Goal: Contribute content: Add original content to the website for others to see

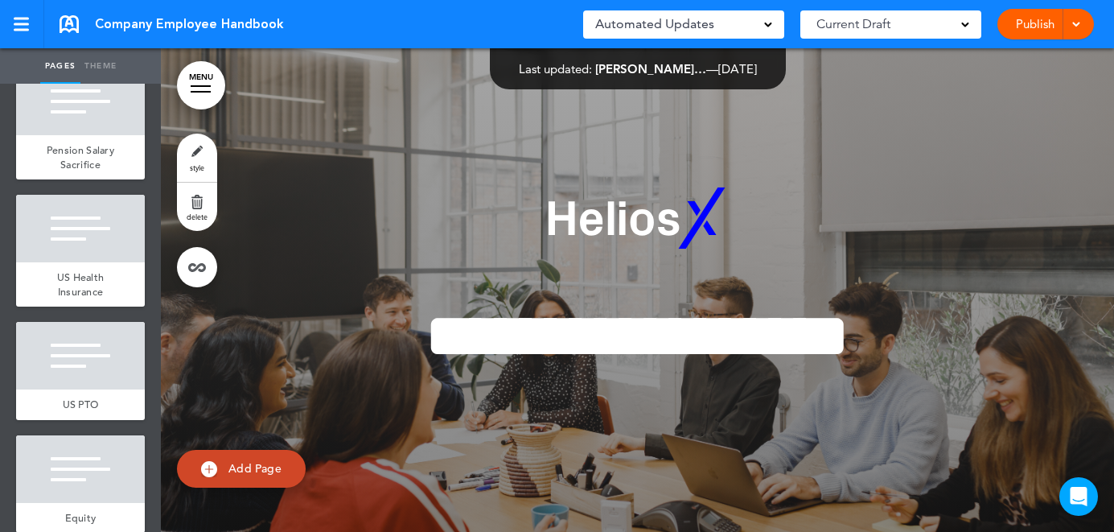
scroll to position [4844, 0]
click at [105, 389] on div "US PTO" at bounding box center [80, 404] width 129 height 31
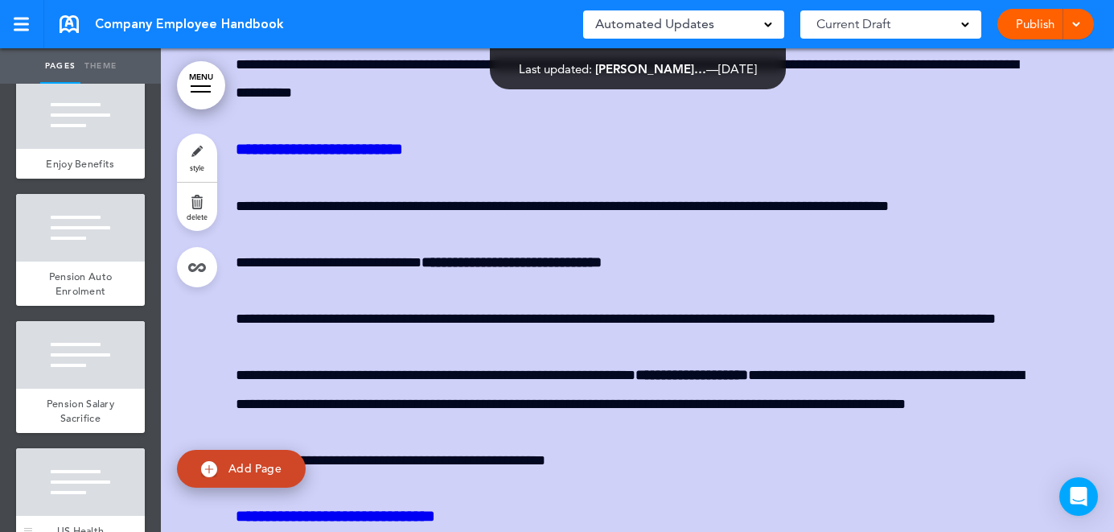
scroll to position [4689, 0]
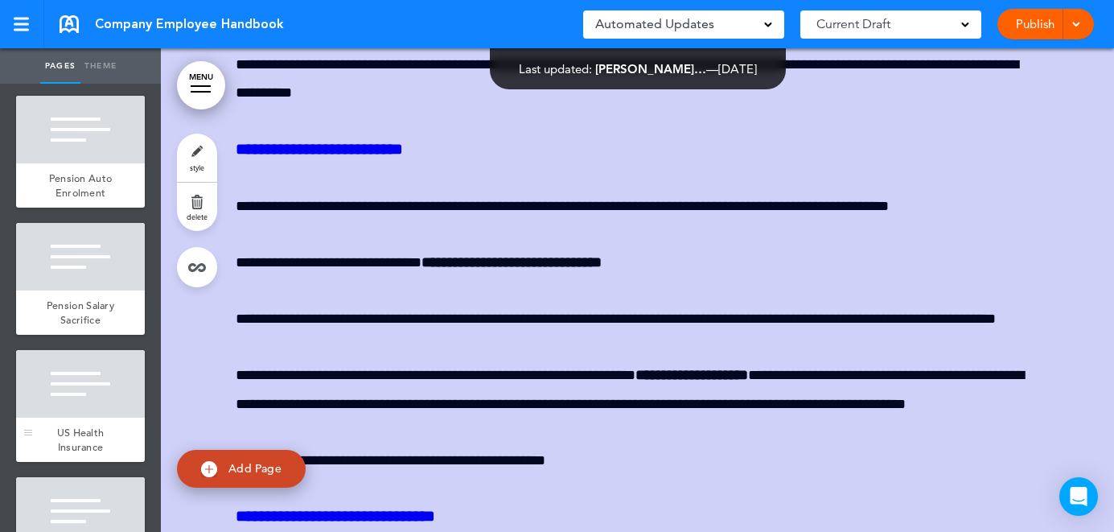
click at [109, 350] on div at bounding box center [80, 384] width 129 height 68
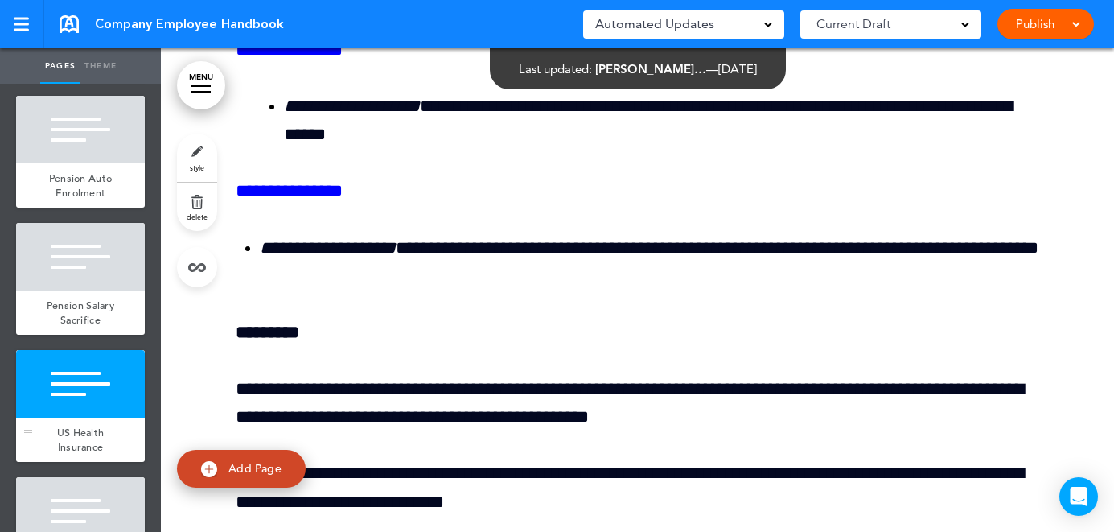
scroll to position [40565, 0]
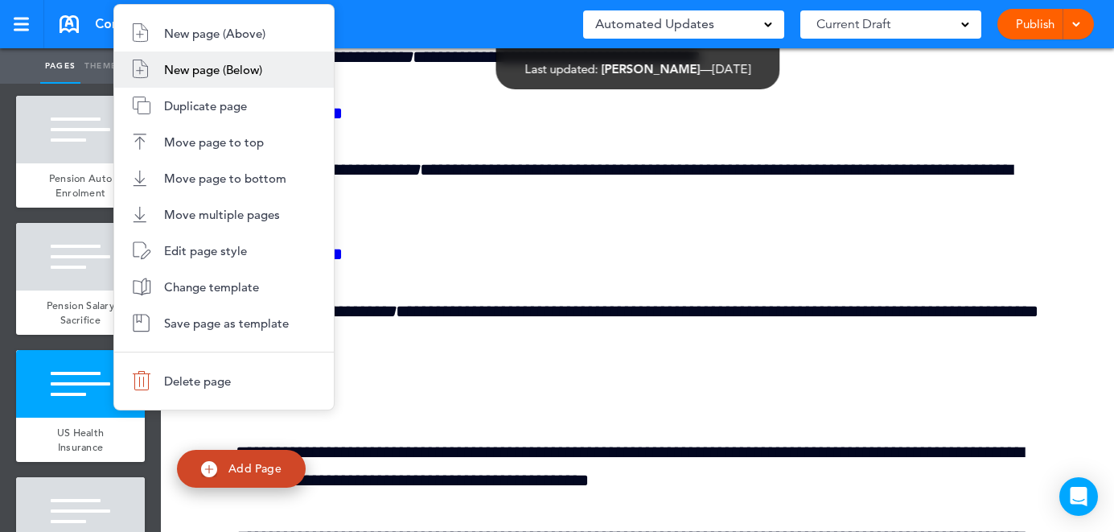
click at [240, 81] on li "New page (Below)" at bounding box center [224, 69] width 220 height 36
type input "********"
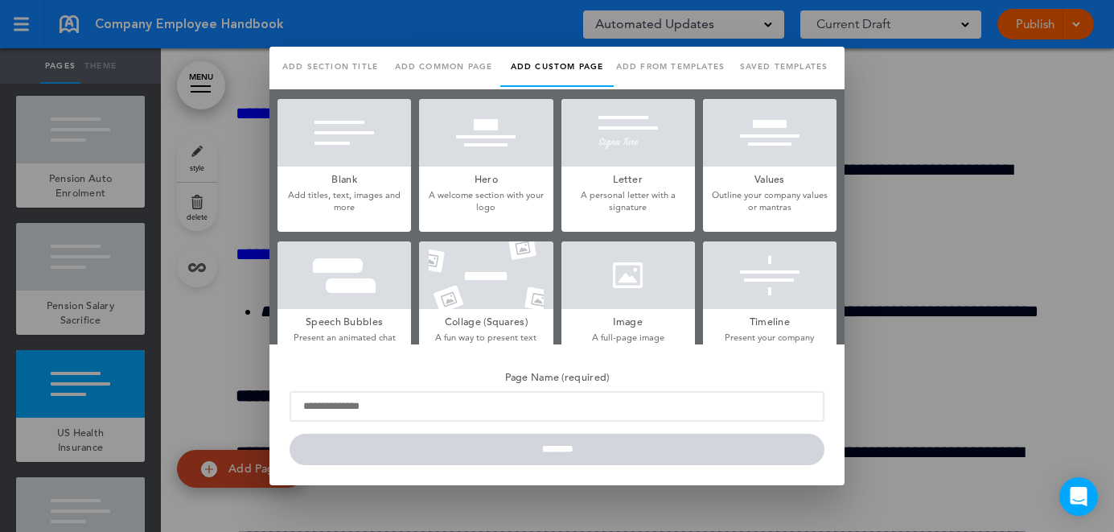
scroll to position [0, 0]
click at [498, 144] on div at bounding box center [486, 133] width 134 height 68
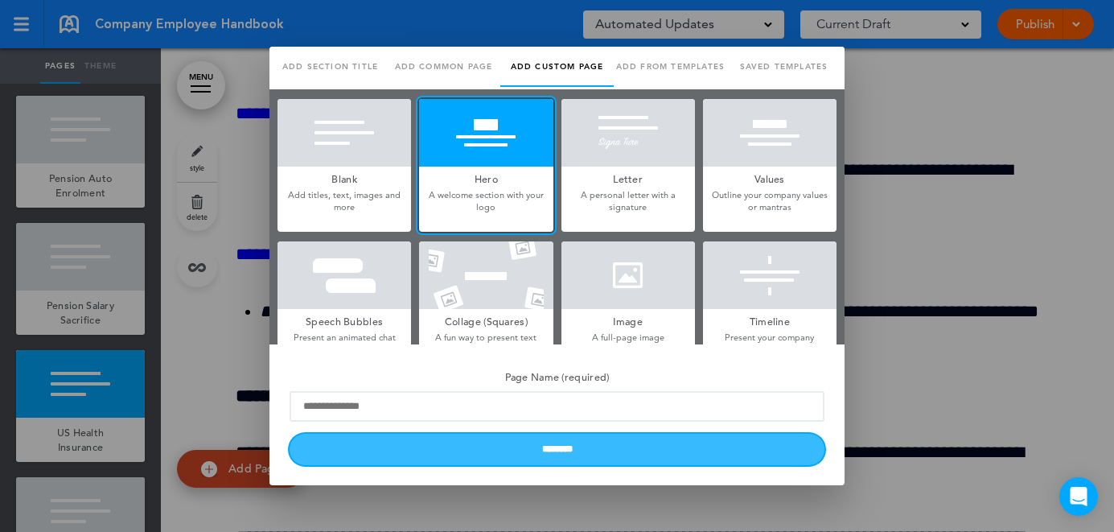
click at [553, 447] on input "********" at bounding box center [557, 449] width 535 height 31
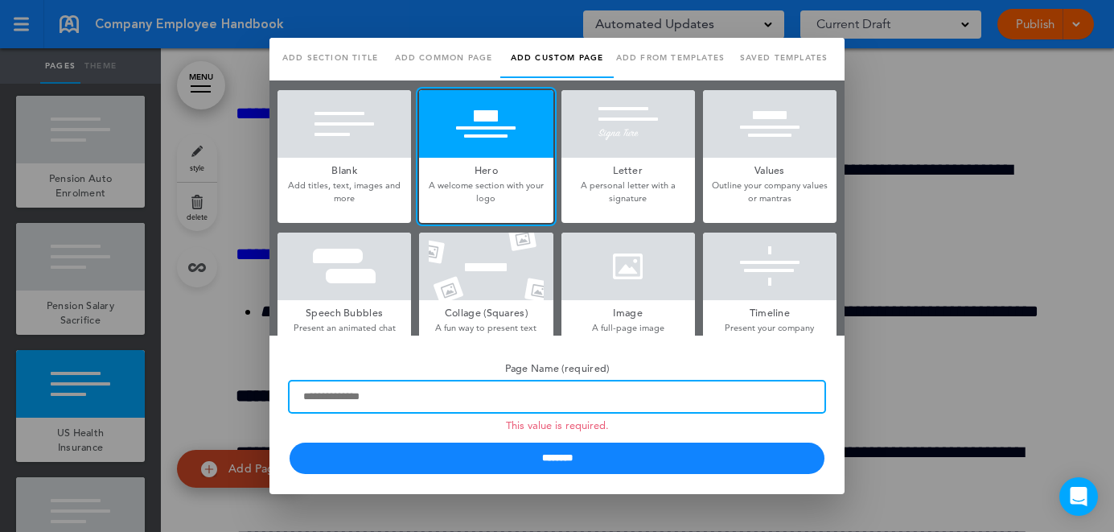
click at [496, 397] on input "Page Name (required) This value is required." at bounding box center [557, 396] width 535 height 31
type input "*******"
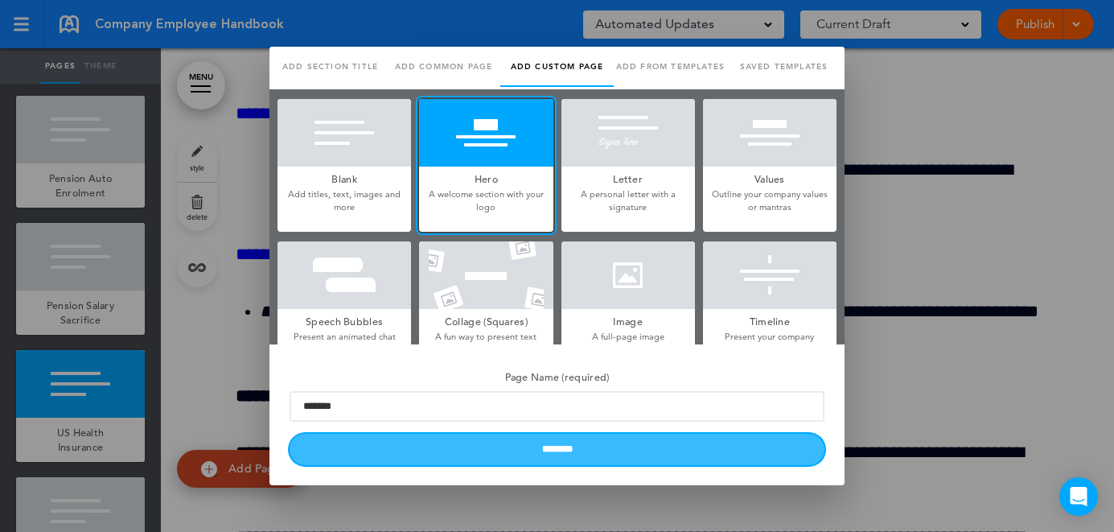
click at [486, 464] on input "********" at bounding box center [557, 449] width 535 height 31
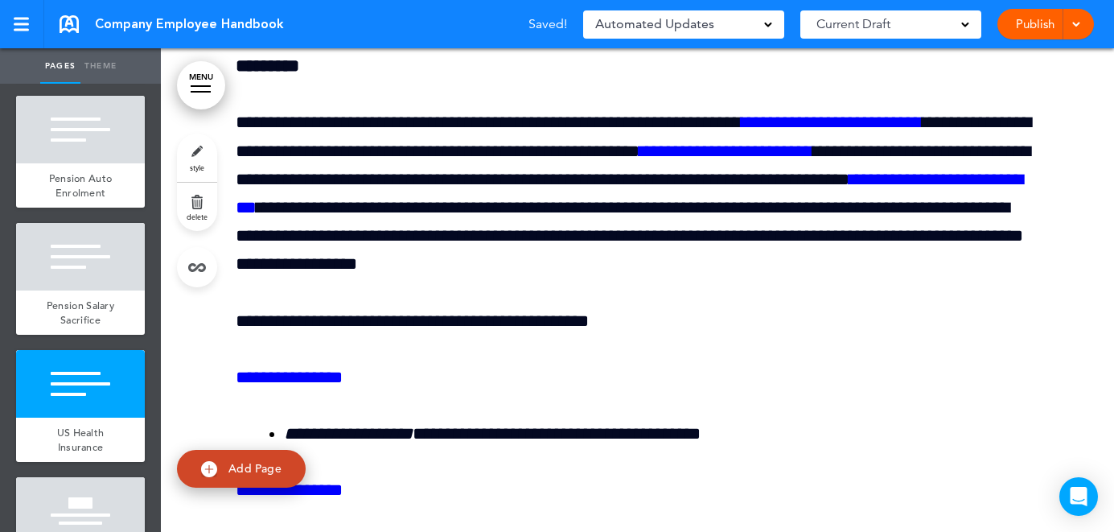
click at [79, 477] on div at bounding box center [80, 511] width 129 height 68
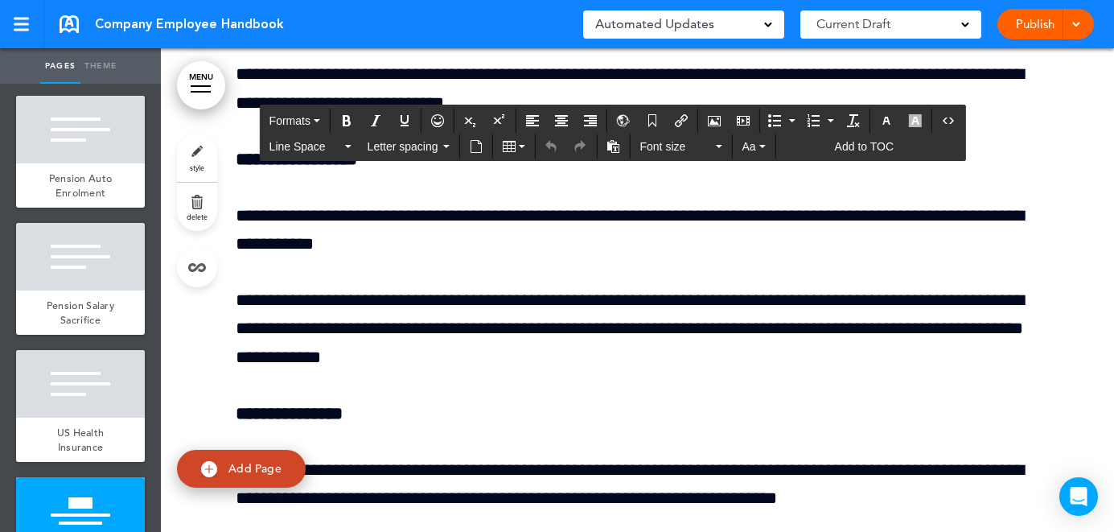
drag, startPoint x: 775, startPoint y: 193, endPoint x: 231, endPoint y: 180, distance: 543.9
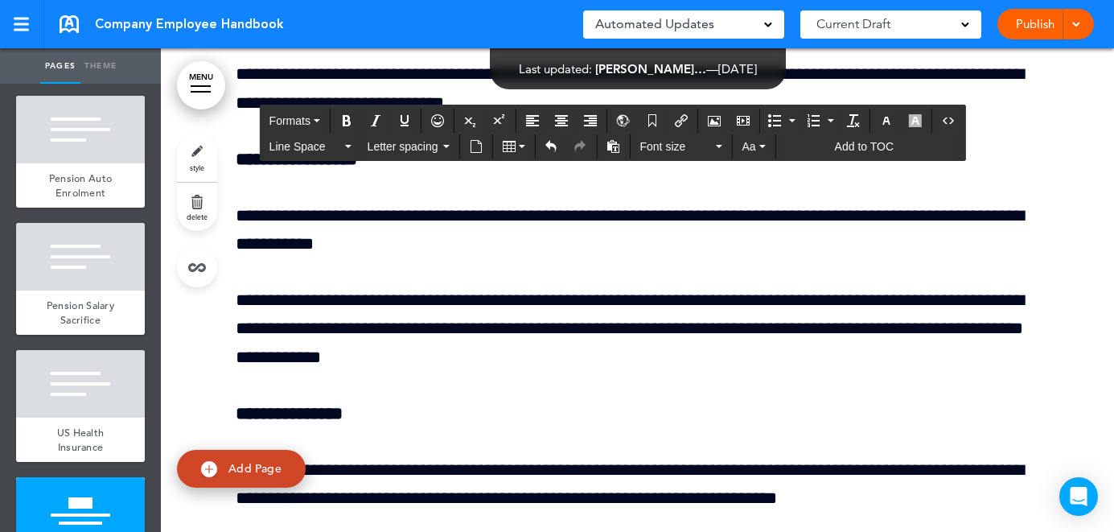
drag, startPoint x: 479, startPoint y: 257, endPoint x: 239, endPoint y: 263, distance: 240.6
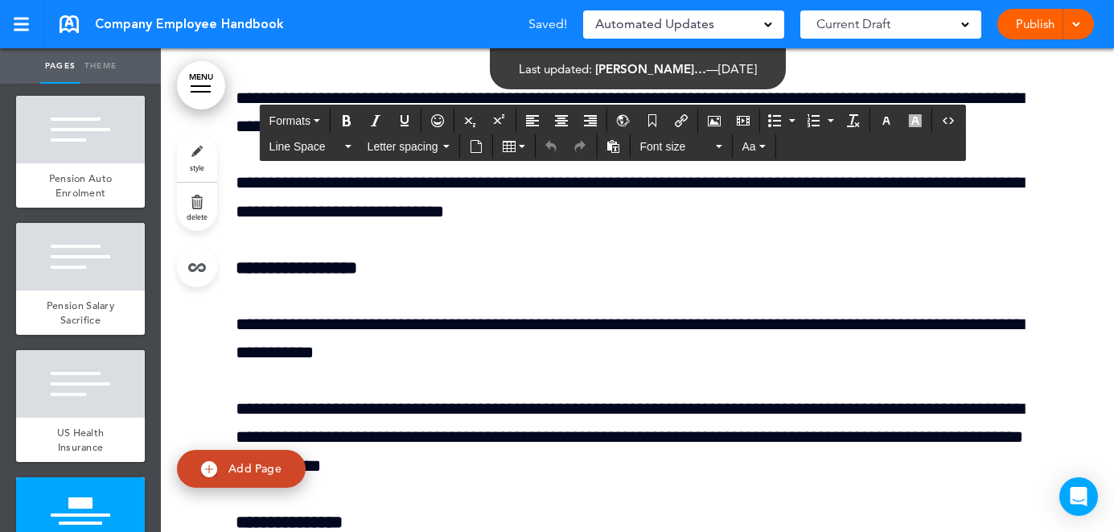
drag, startPoint x: 789, startPoint y: 357, endPoint x: 482, endPoint y: 353, distance: 307.3
paste div
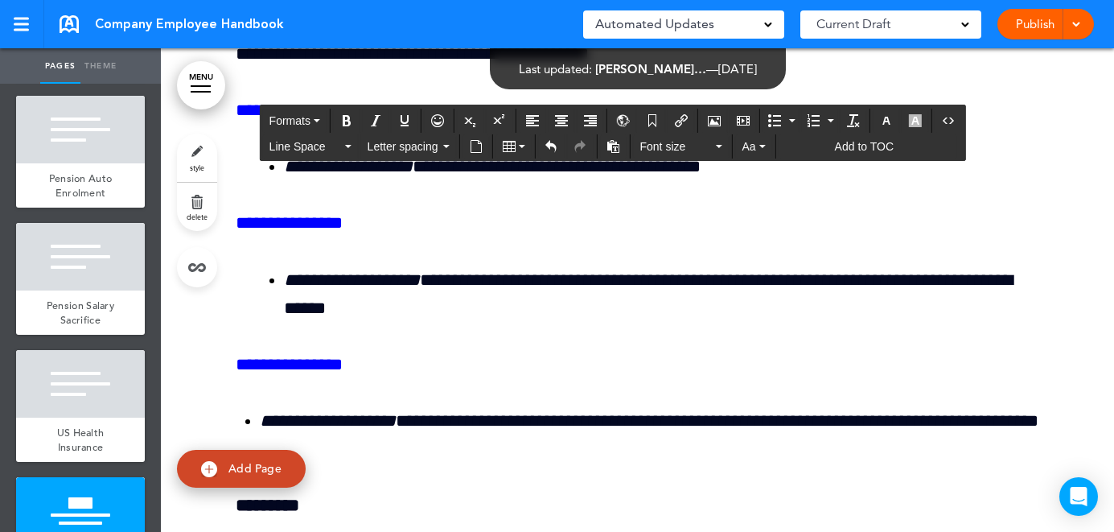
click at [199, 221] on link "delete" at bounding box center [197, 207] width 40 height 48
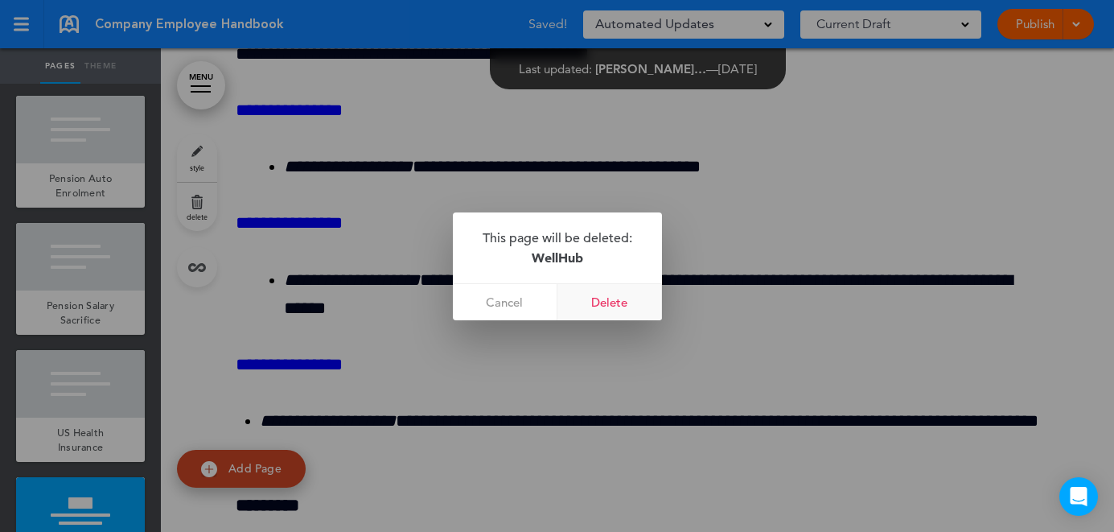
click at [612, 302] on link "Delete" at bounding box center [609, 302] width 105 height 36
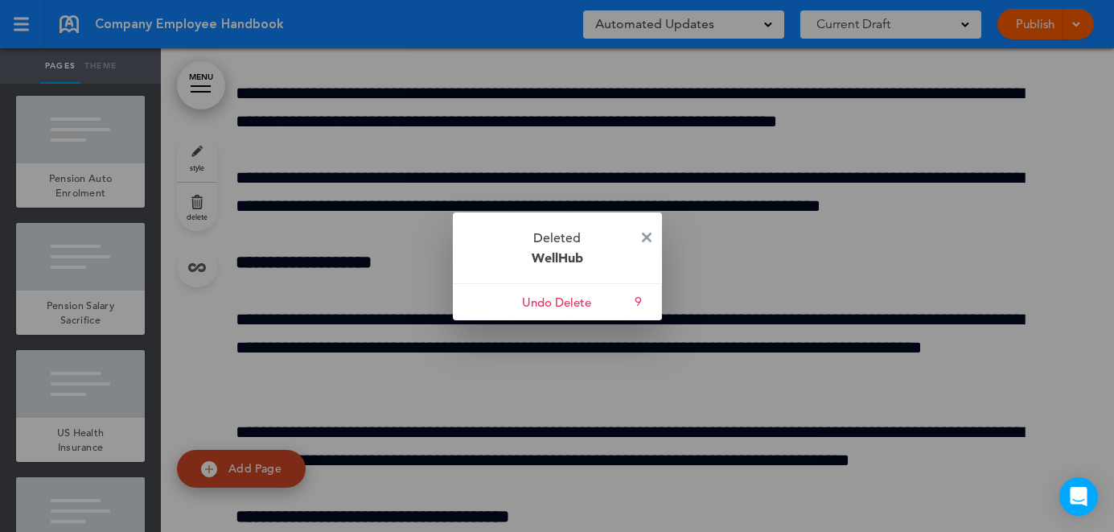
click at [642, 241] on link at bounding box center [647, 238] width 10 height 12
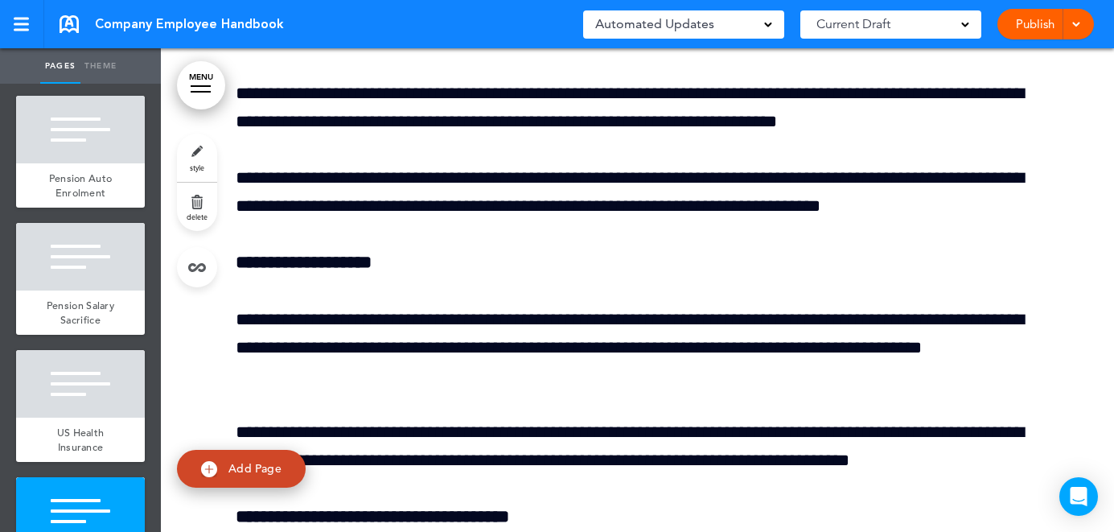
scroll to position [4736, 0]
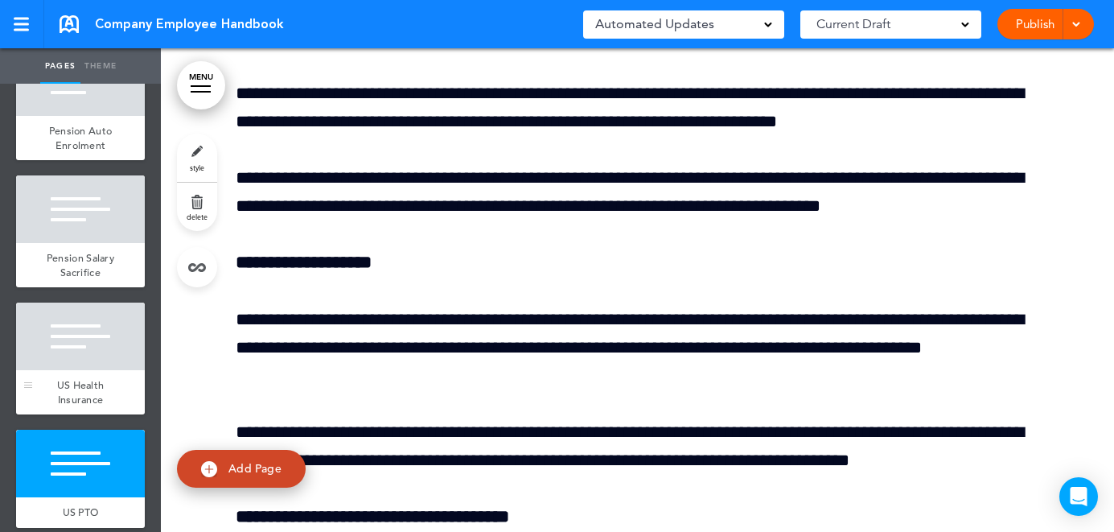
click at [84, 302] on div at bounding box center [80, 336] width 129 height 68
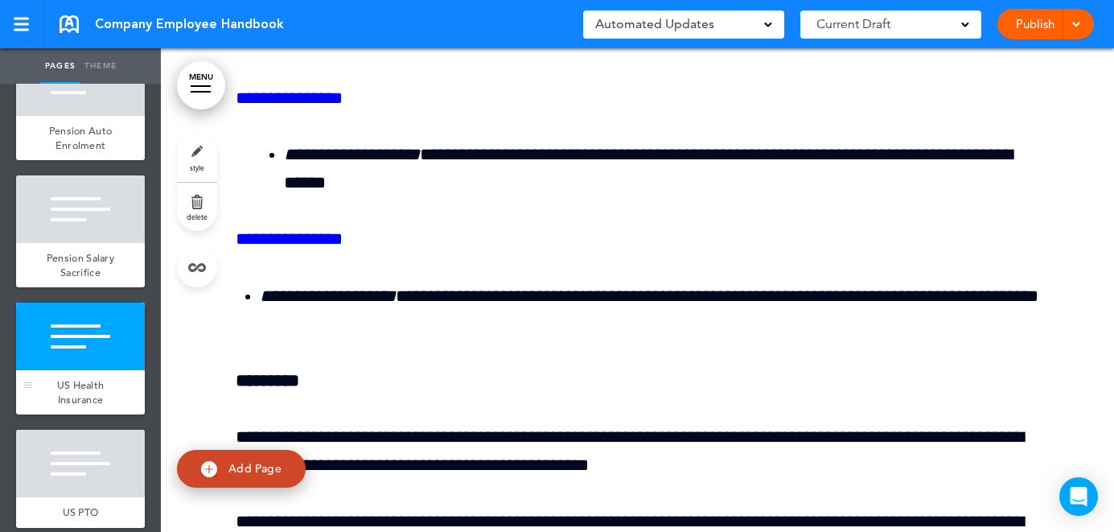
scroll to position [40565, 0]
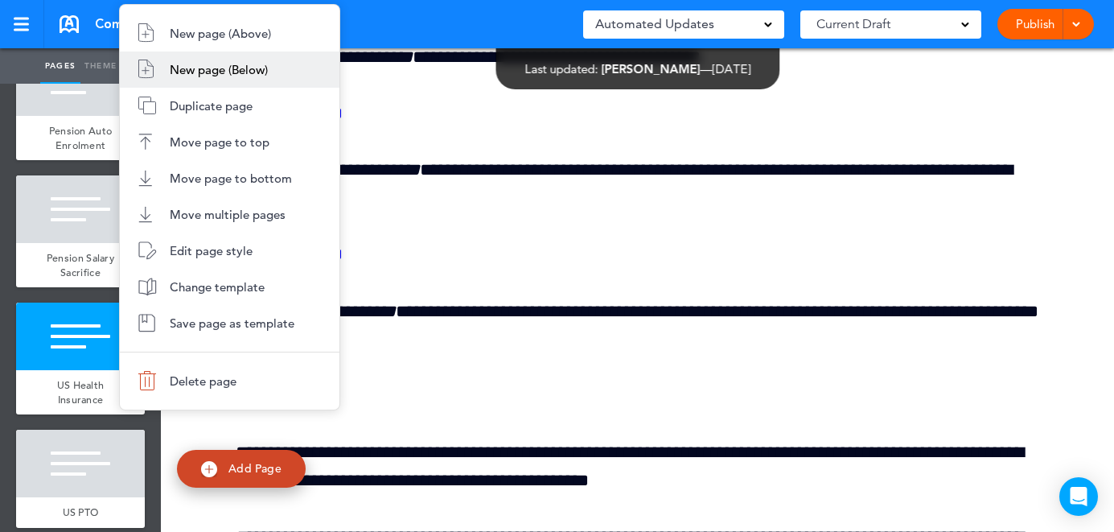
click at [238, 76] on span "New page (Below)" at bounding box center [219, 69] width 98 height 15
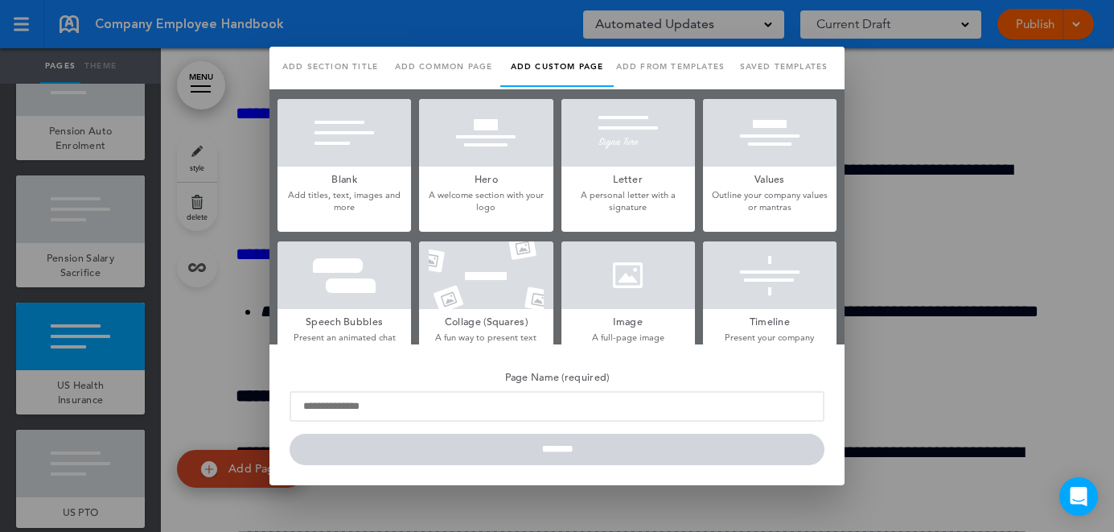
scroll to position [0, 0]
click at [487, 166] on h5 "Hero" at bounding box center [486, 177] width 134 height 23
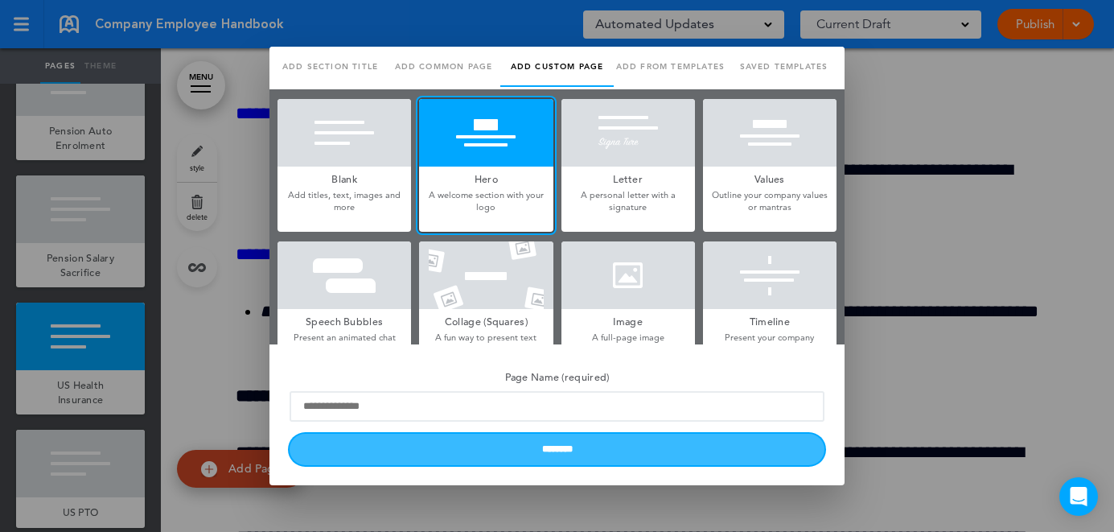
click at [546, 435] on input "********" at bounding box center [557, 449] width 535 height 31
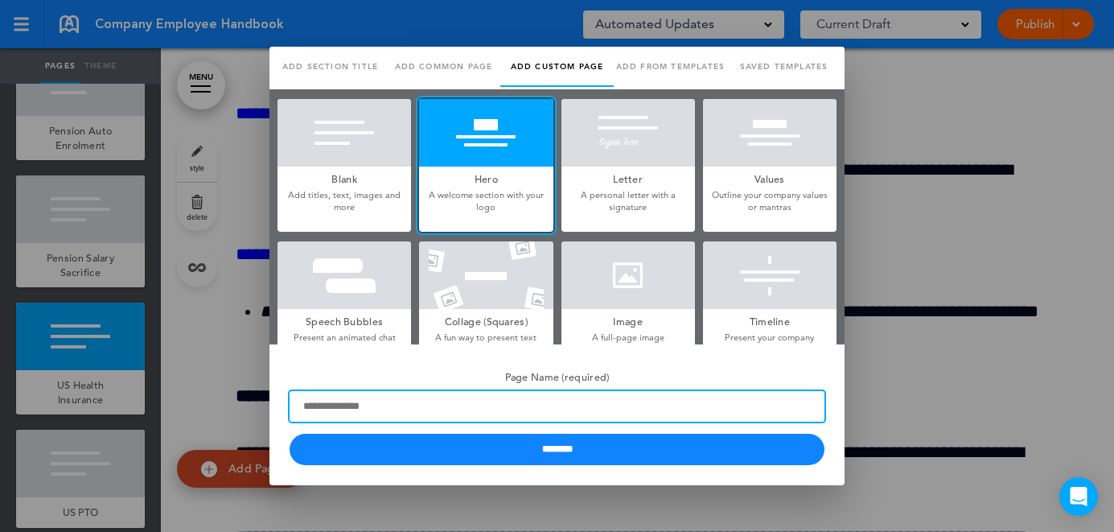
click at [502, 393] on input "Page Name (required)" at bounding box center [557, 406] width 535 height 31
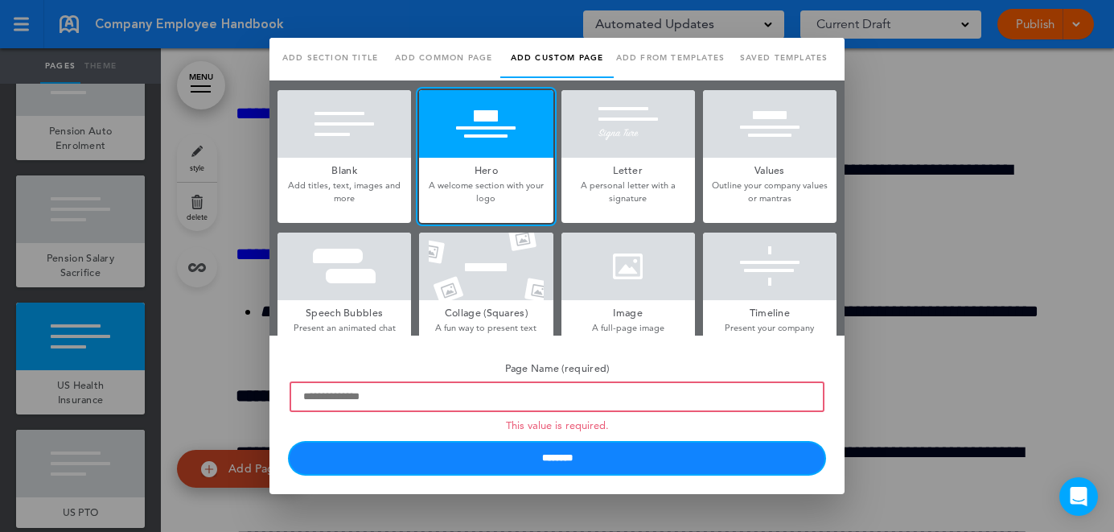
click at [480, 463] on input "********" at bounding box center [557, 457] width 535 height 31
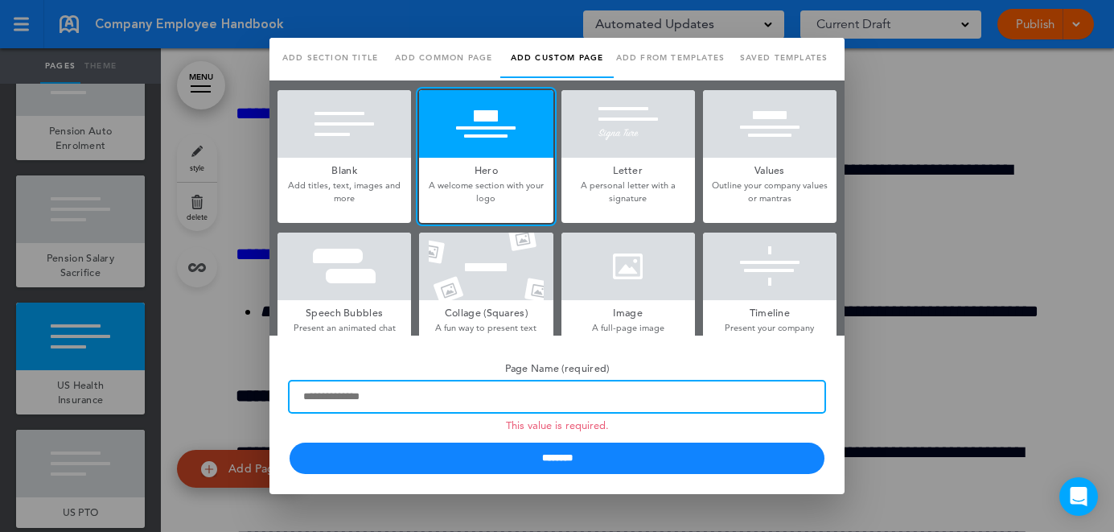
click at [459, 381] on input "Page Name (required) This value is required." at bounding box center [557, 396] width 535 height 31
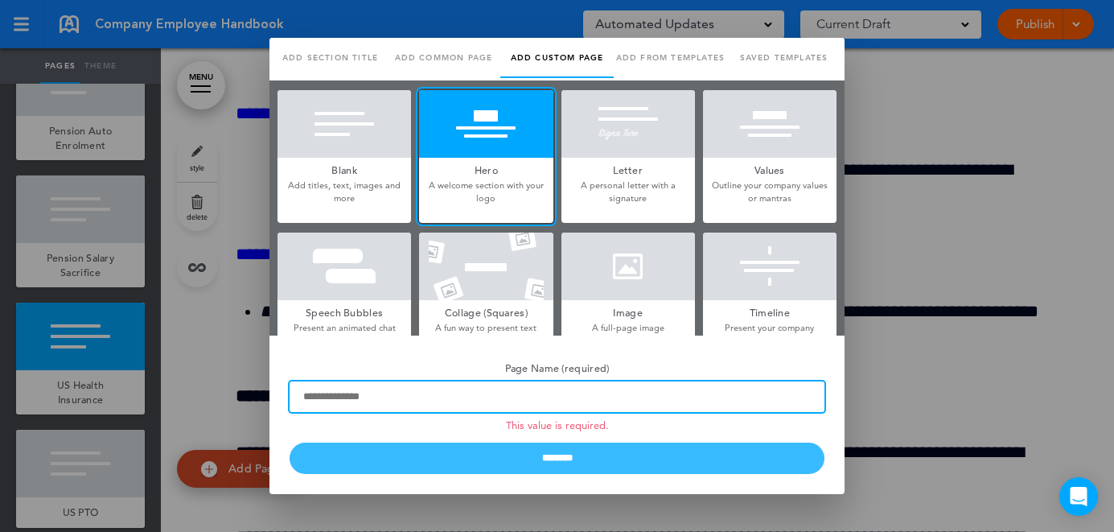
type input "*******"
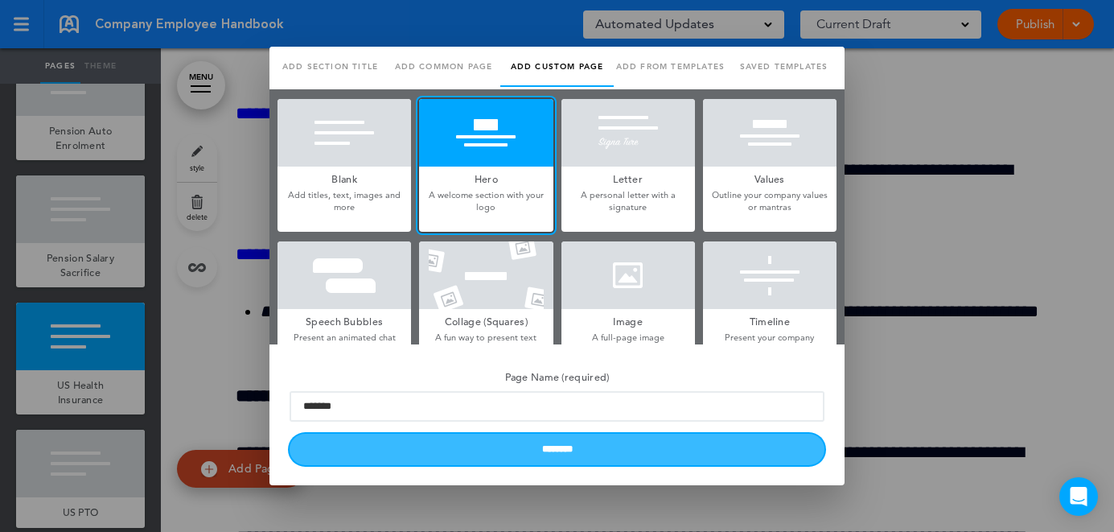
click at [469, 449] on input "********" at bounding box center [557, 449] width 535 height 31
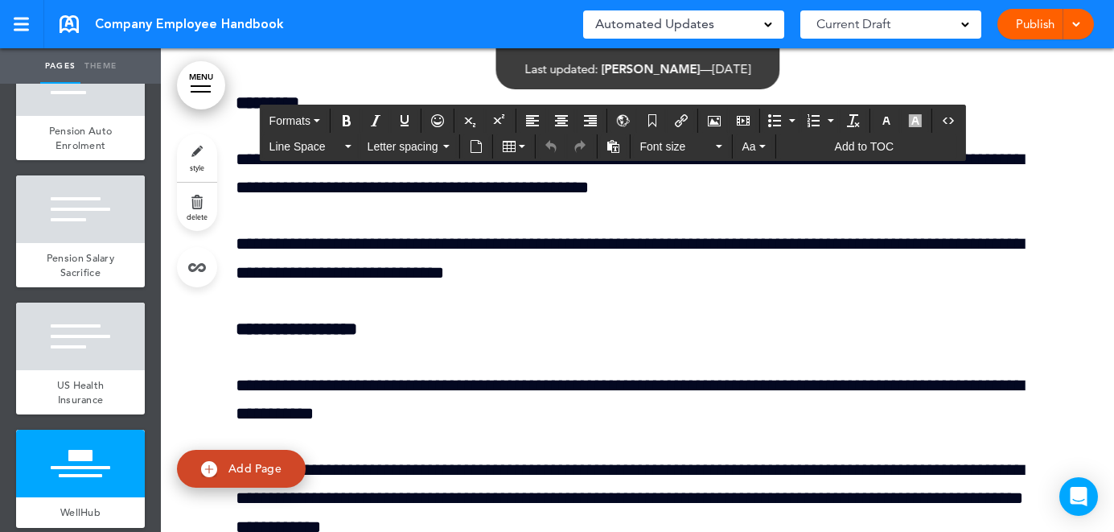
drag, startPoint x: 773, startPoint y: 358, endPoint x: 322, endPoint y: 378, distance: 451.7
drag, startPoint x: 413, startPoint y: 364, endPoint x: 235, endPoint y: 376, distance: 179.0
drag, startPoint x: 495, startPoint y: 434, endPoint x: 170, endPoint y: 425, distance: 325.1
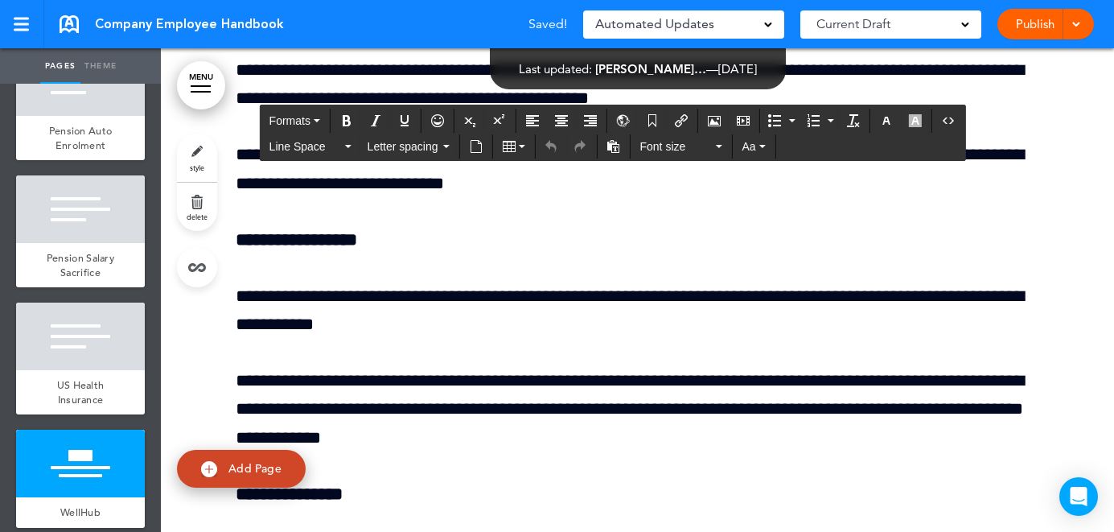
drag, startPoint x: 801, startPoint y: 331, endPoint x: 483, endPoint y: 315, distance: 318.1
paste div
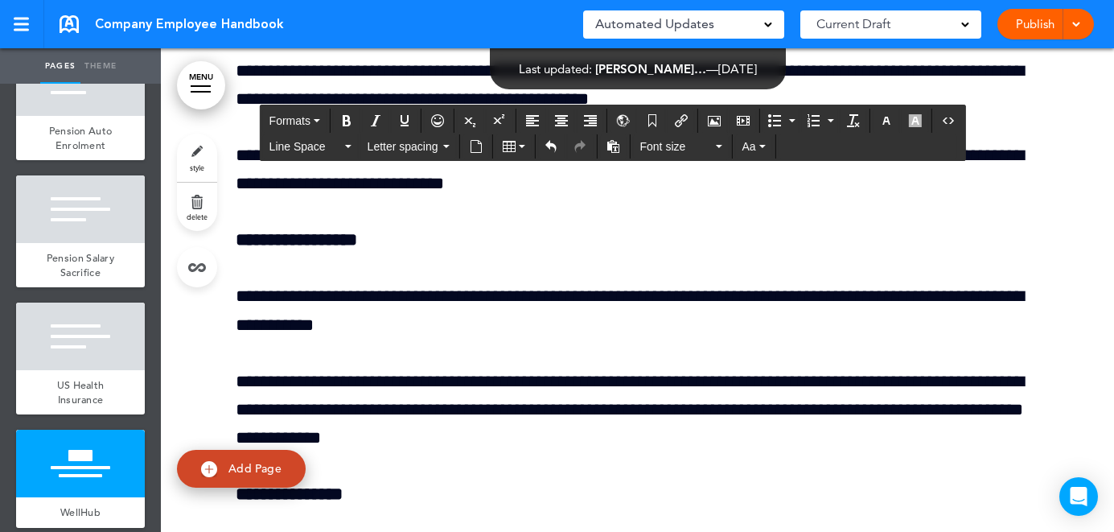
drag, startPoint x: 927, startPoint y: 323, endPoint x: 367, endPoint y: 333, distance: 560.7
click at [533, 119] on icon "Align left" at bounding box center [532, 120] width 13 height 13
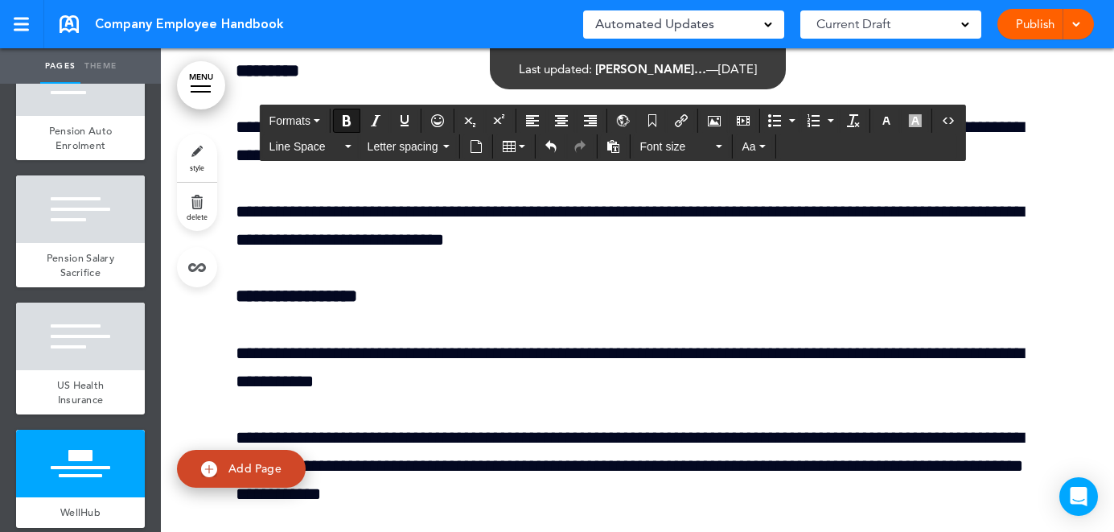
click at [684, 149] on span "Font size" at bounding box center [675, 146] width 72 height 16
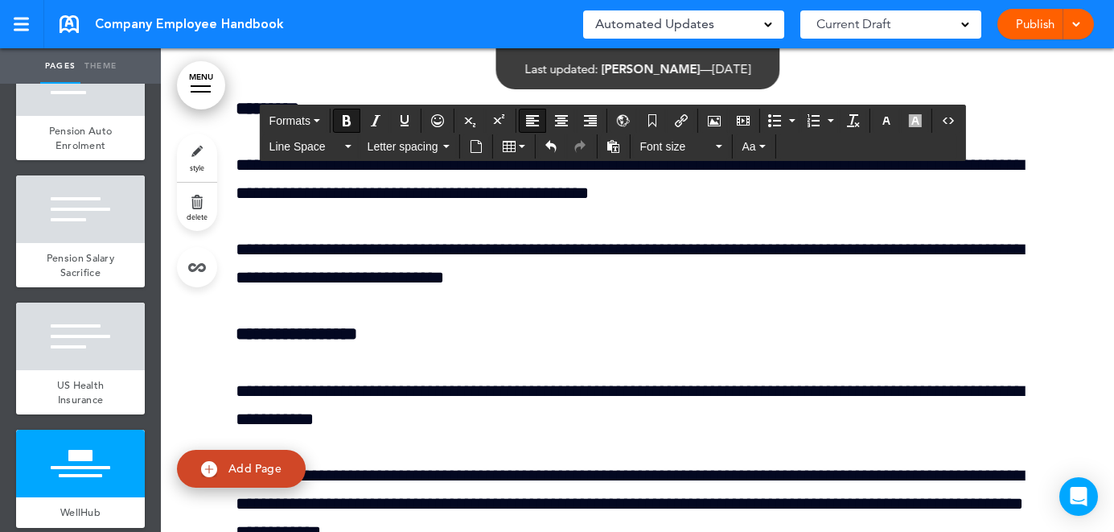
scroll to position [41395, 0]
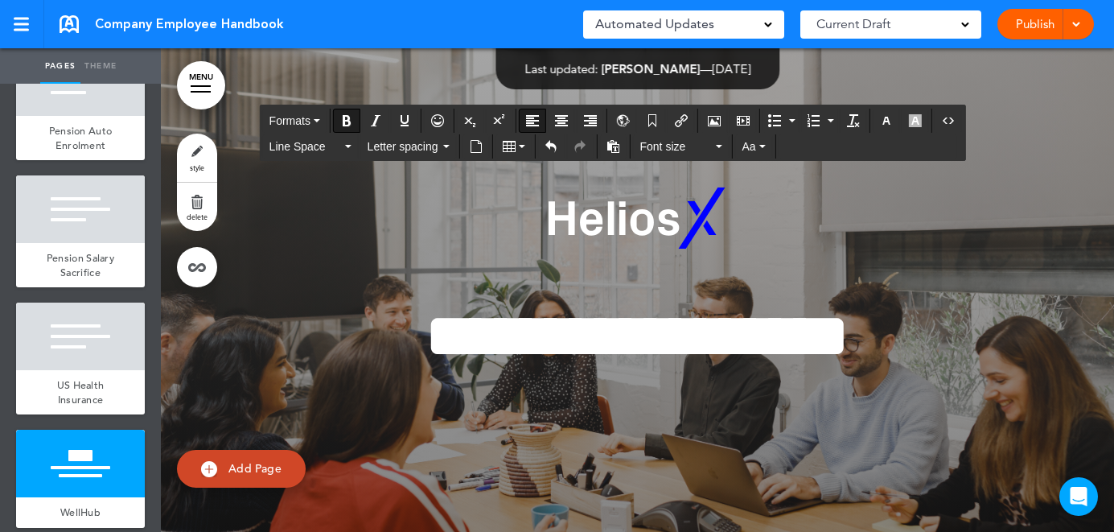
scroll to position [41395, 0]
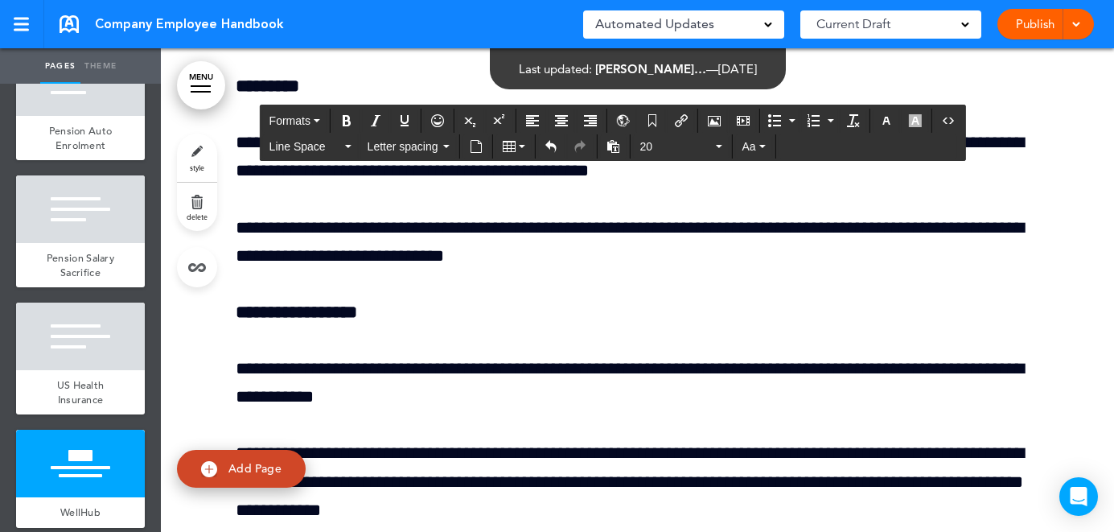
scroll to position [41724, 0]
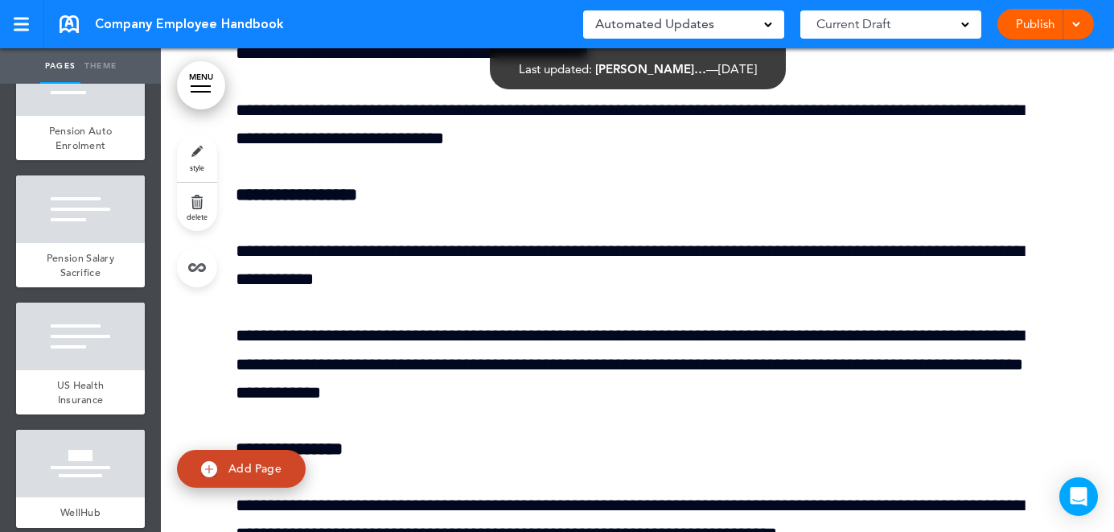
scroll to position [41760, 0]
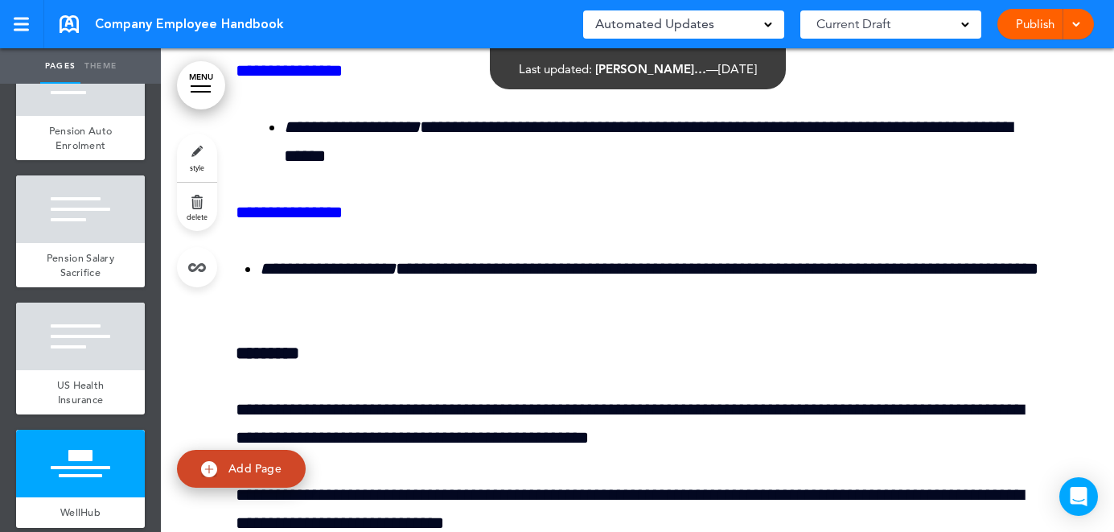
scroll to position [41371, 0]
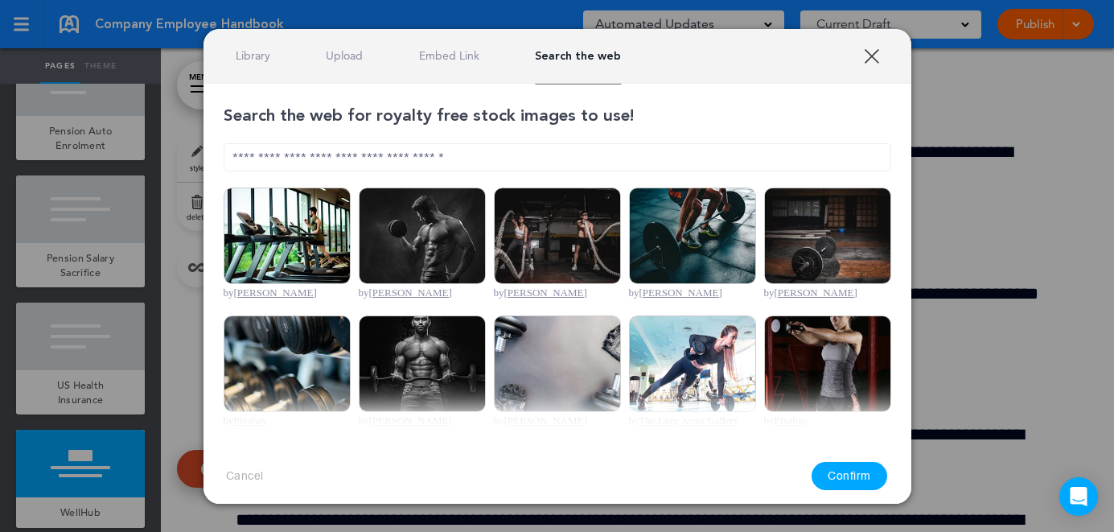
click at [866, 56] on link "XXX" at bounding box center [871, 55] width 15 height 15
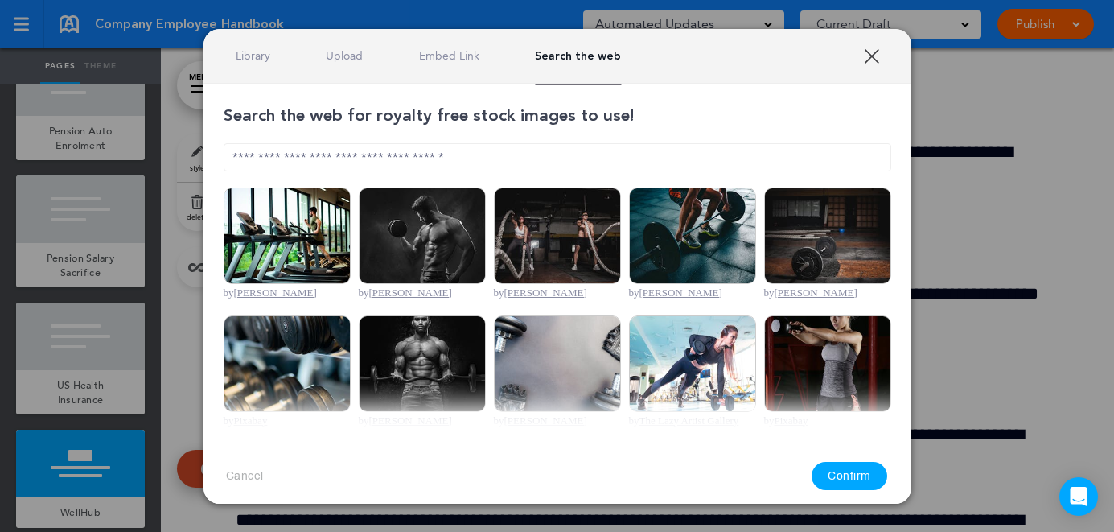
click at [212, 481] on div "Cancel Confirm" at bounding box center [557, 476] width 708 height 76
click at [232, 478] on button "Cancel" at bounding box center [245, 475] width 38 height 15
click at [877, 51] on link "XXX" at bounding box center [871, 55] width 15 height 15
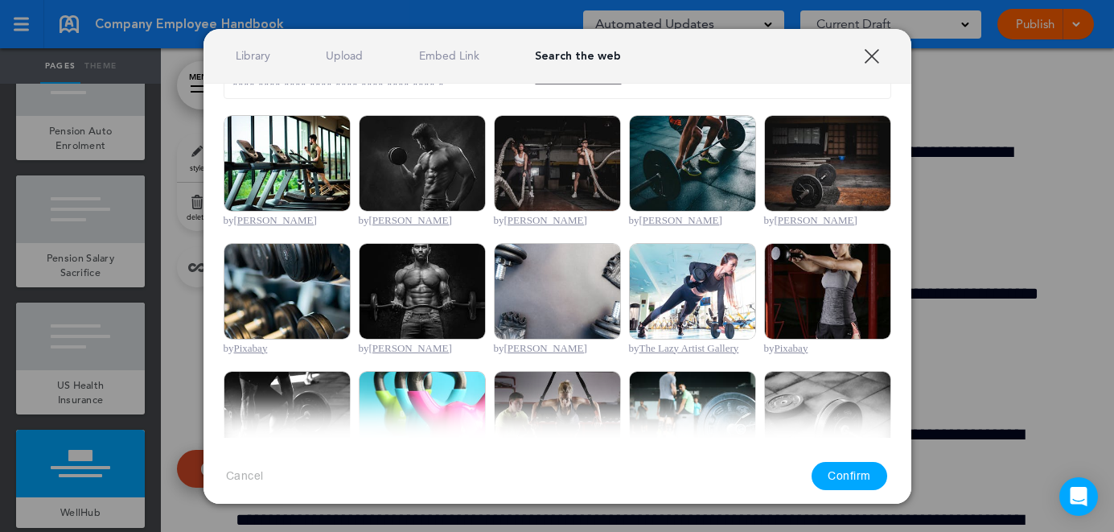
scroll to position [0, 0]
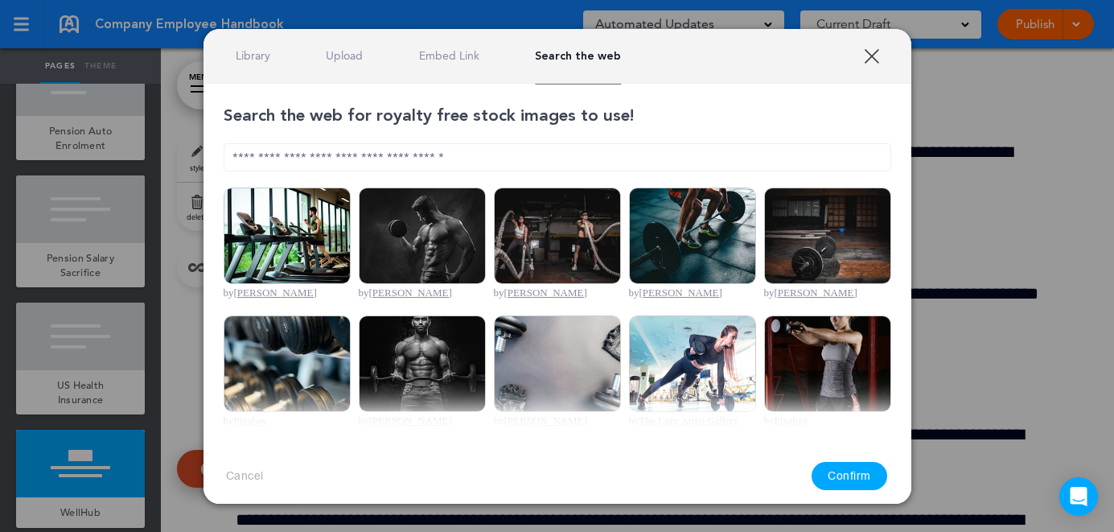
click at [236, 481] on button "Cancel" at bounding box center [245, 475] width 38 height 15
click at [253, 471] on button "Cancel" at bounding box center [245, 475] width 38 height 15
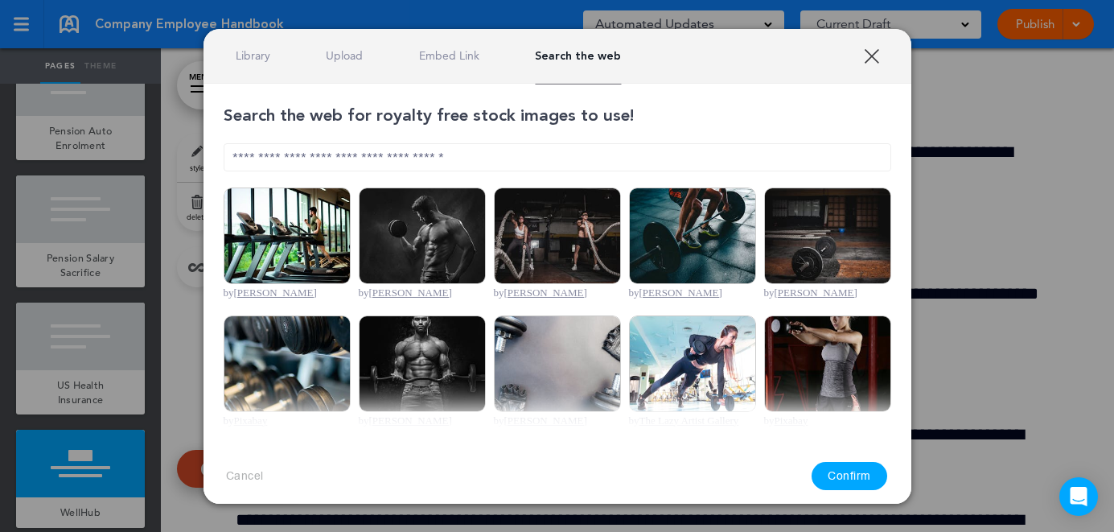
click at [253, 471] on button "Cancel" at bounding box center [245, 475] width 38 height 15
click at [874, 80] on div "Library Upload Embed Link Search the web" at bounding box center [557, 56] width 708 height 55
click at [869, 62] on link "XXX" at bounding box center [871, 55] width 15 height 15
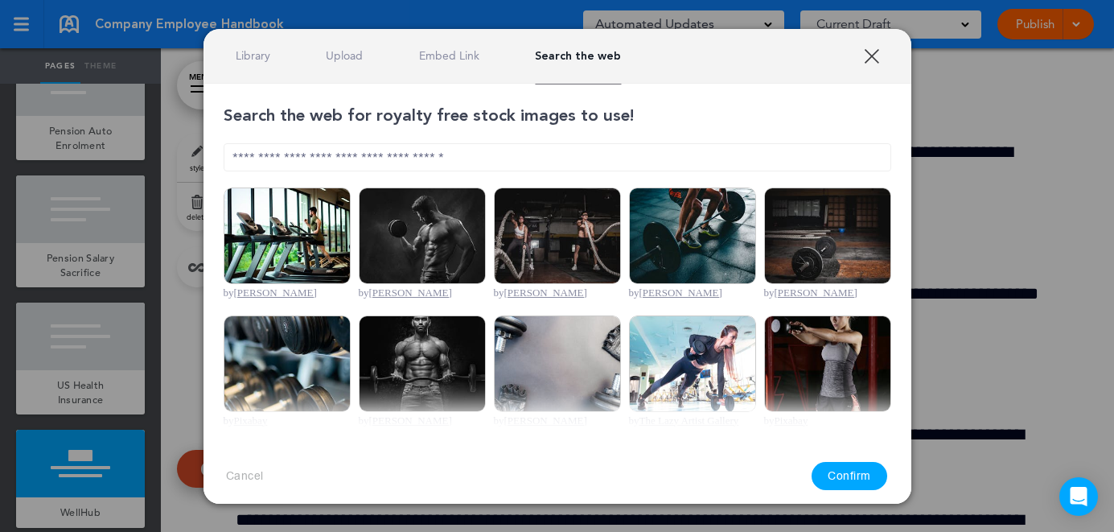
click at [641, 162] on input "text" at bounding box center [558, 157] width 668 height 28
click at [330, 60] on link "Upload" at bounding box center [344, 55] width 37 height 15
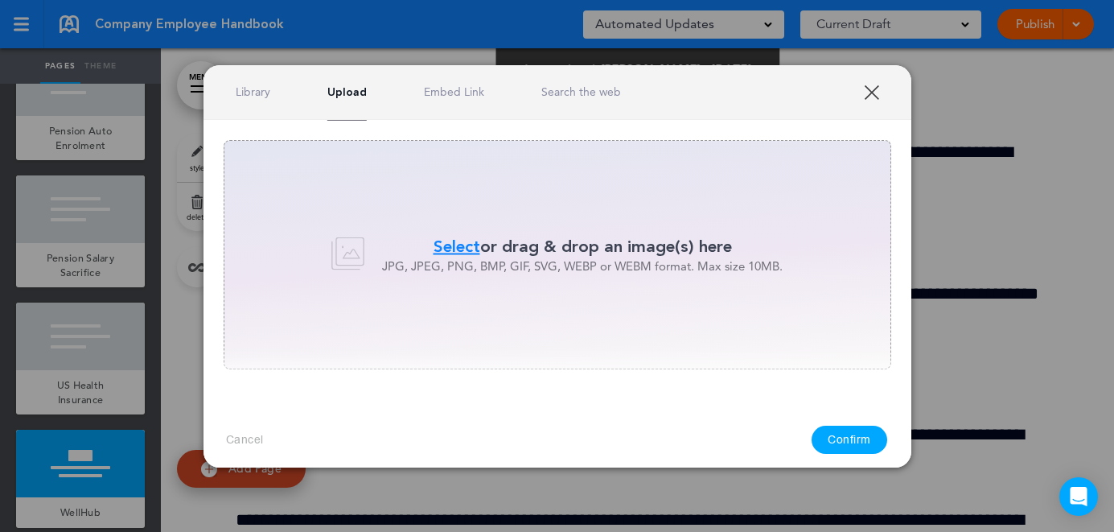
click at [442, 251] on span "Select" at bounding box center [457, 246] width 47 height 23
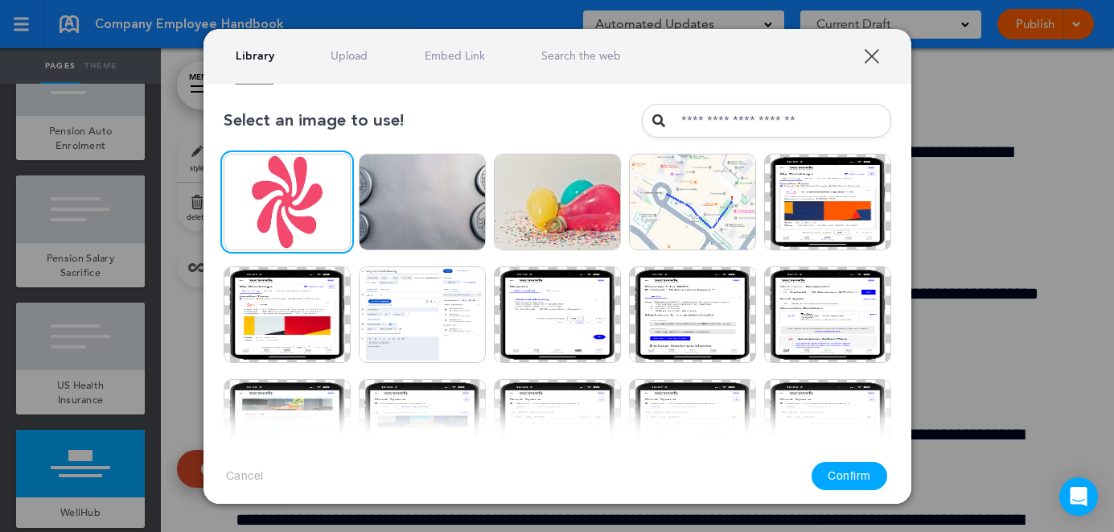
click at [840, 480] on button "Confirm" at bounding box center [850, 476] width 76 height 28
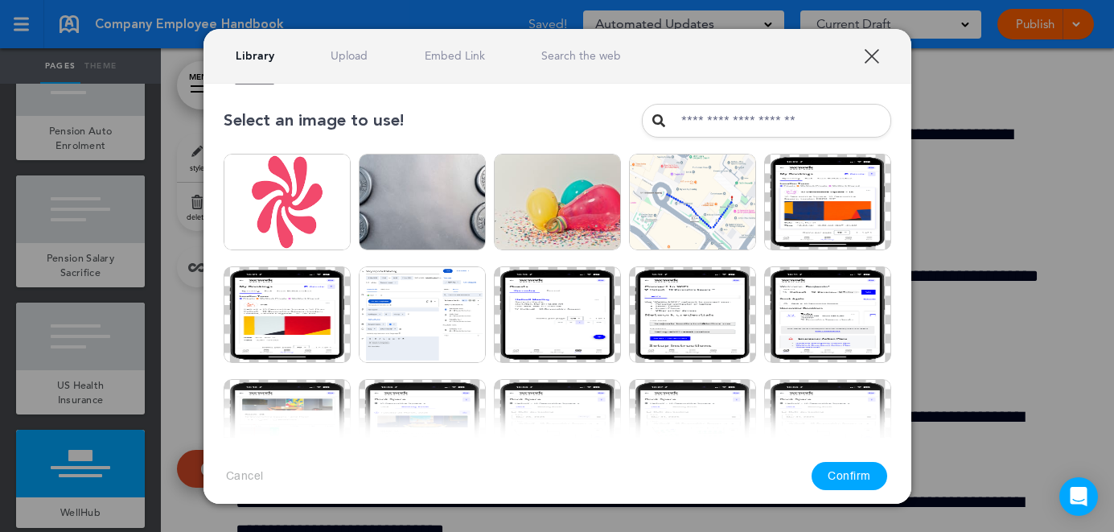
click at [869, 53] on link "XXX" at bounding box center [871, 55] width 15 height 15
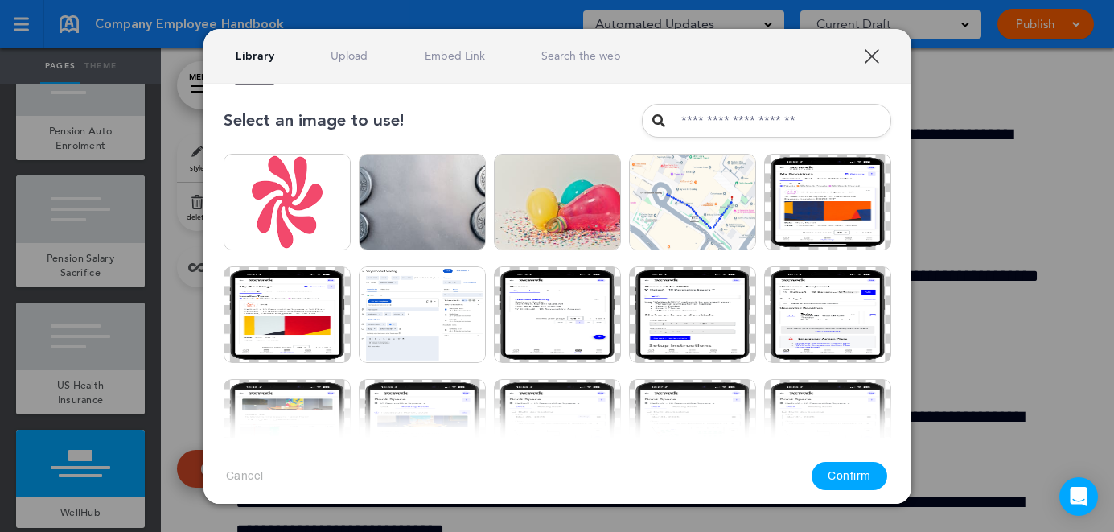
click at [879, 52] on link "XXX" at bounding box center [871, 55] width 15 height 15
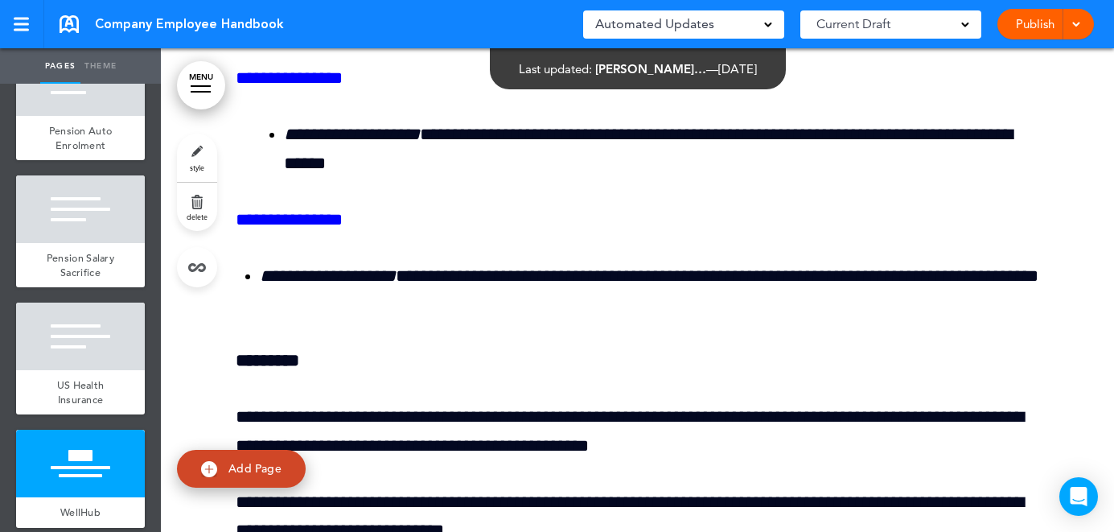
click at [199, 212] on span "delete" at bounding box center [197, 217] width 21 height 10
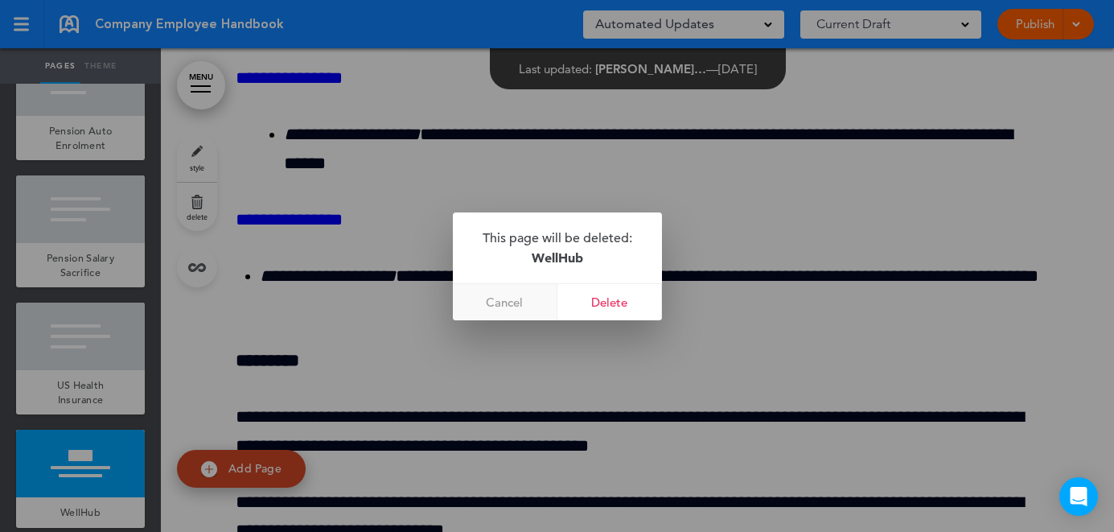
click at [504, 303] on link "Cancel" at bounding box center [505, 302] width 105 height 36
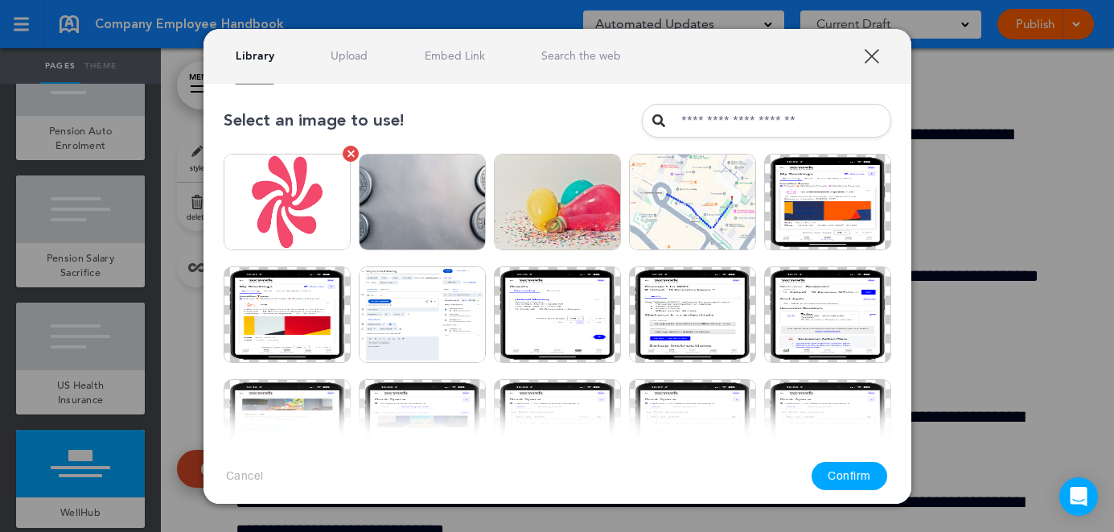
click at [348, 154] on div at bounding box center [350, 153] width 7 height 7
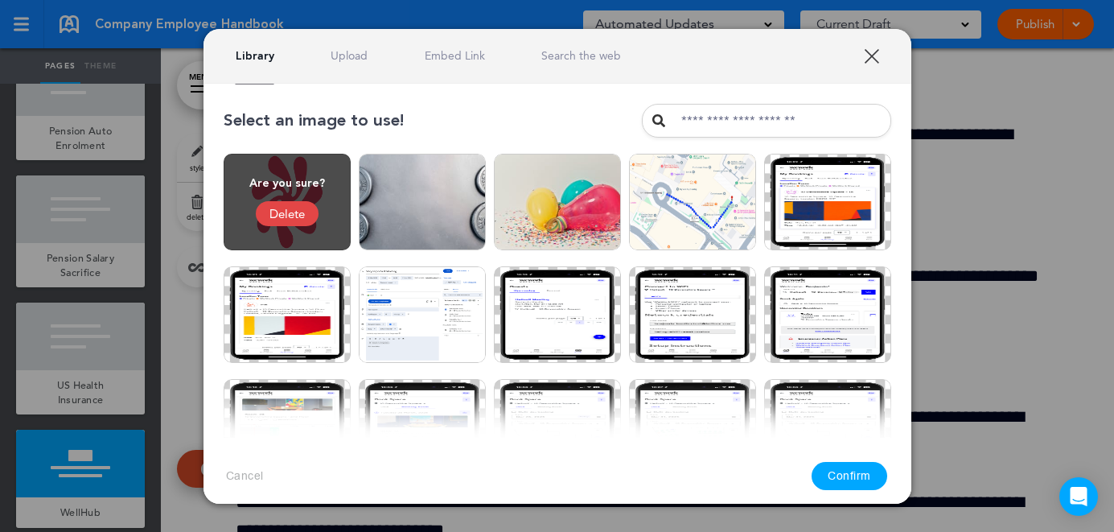
click at [870, 51] on link "XXX" at bounding box center [871, 55] width 15 height 15
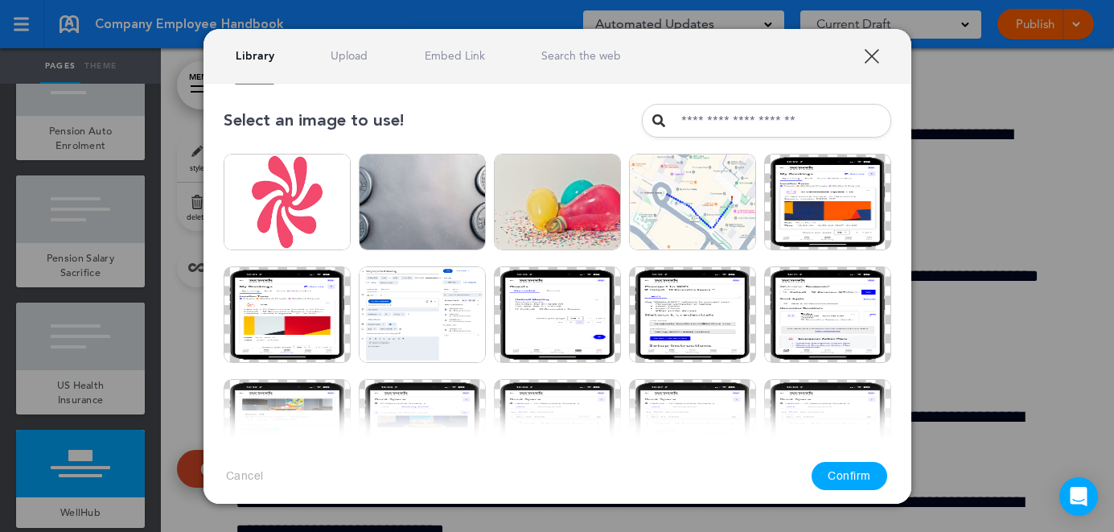
click at [878, 59] on link "XXX" at bounding box center [871, 55] width 15 height 15
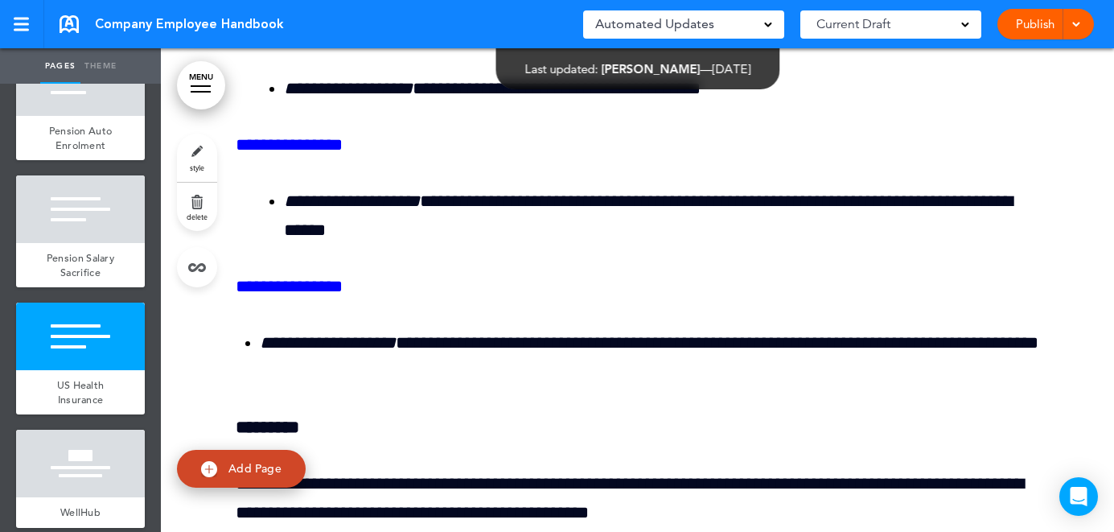
scroll to position [41305, 0]
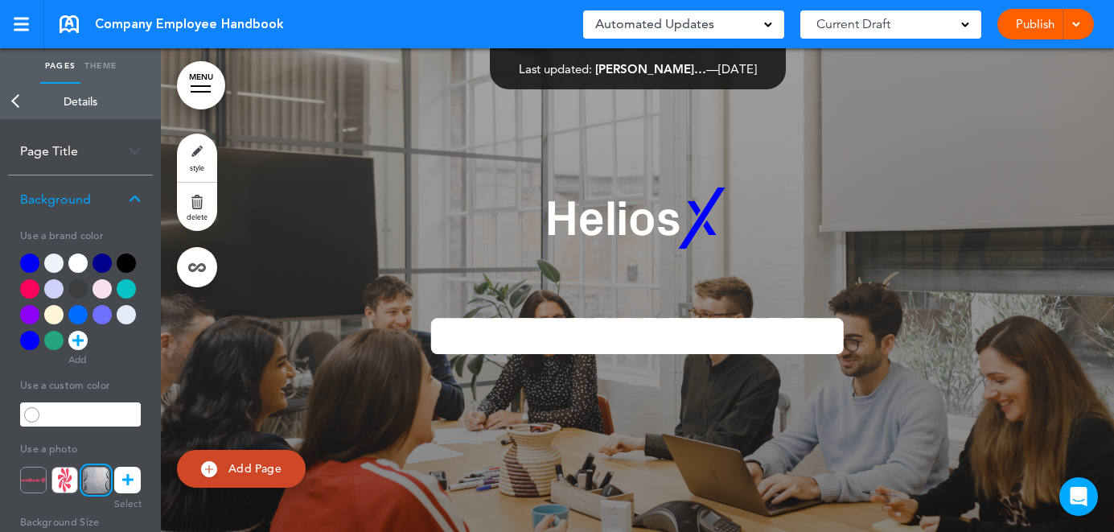
scroll to position [41491, 0]
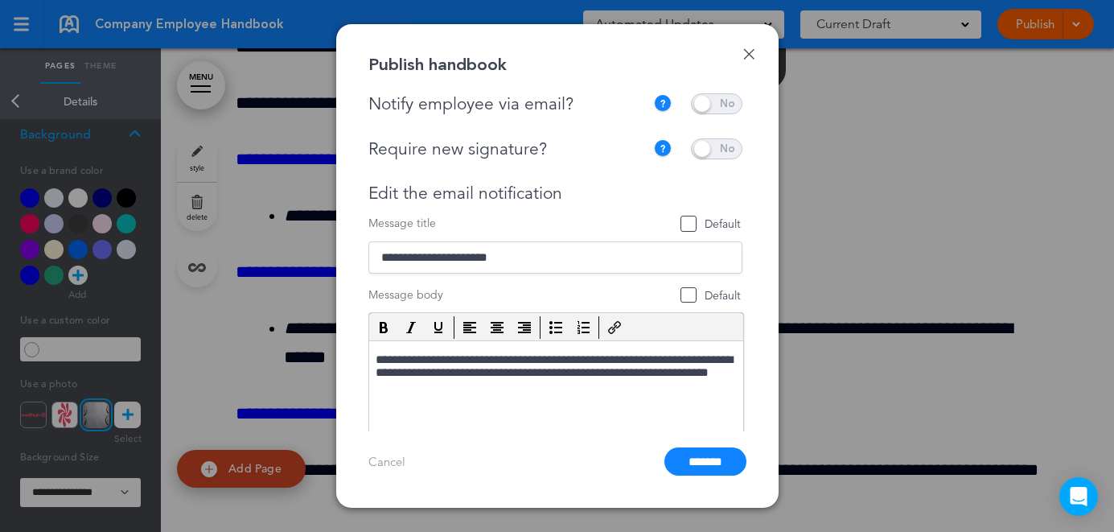
click at [719, 105] on span at bounding box center [716, 103] width 51 height 21
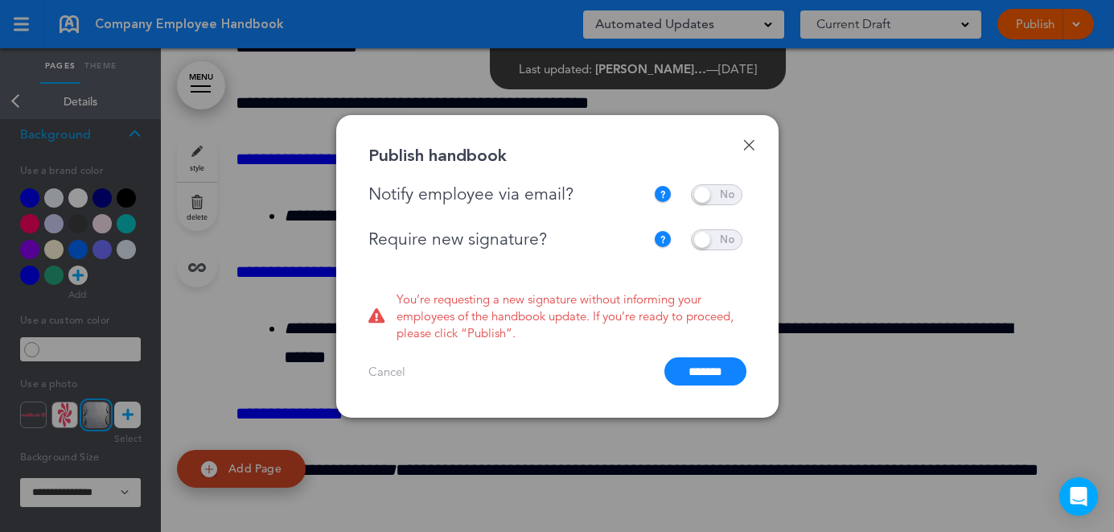
click at [708, 232] on span at bounding box center [716, 239] width 51 height 21
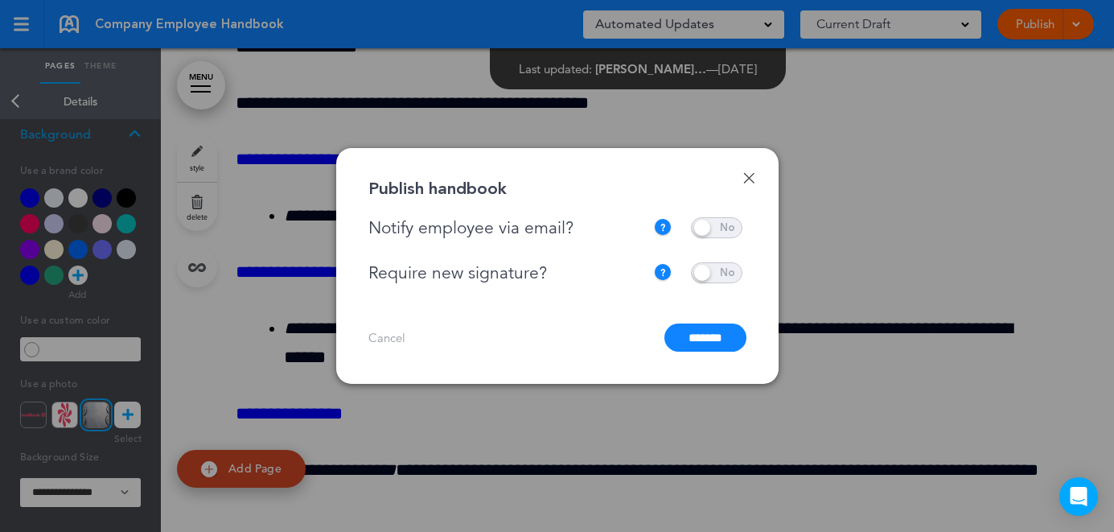
click at [701, 332] on input "*******" at bounding box center [705, 337] width 82 height 28
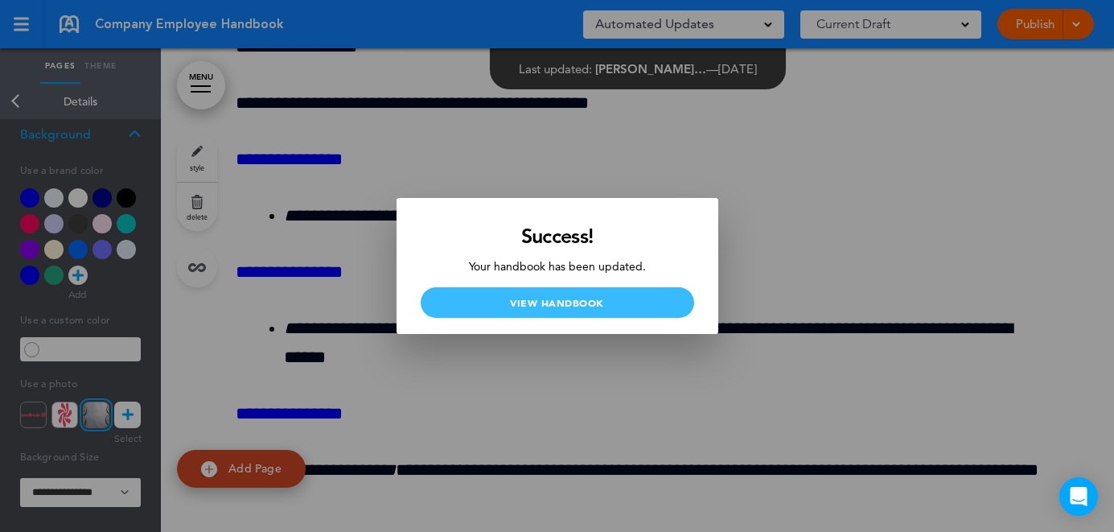
click at [589, 302] on link "View Handbook" at bounding box center [557, 302] width 273 height 31
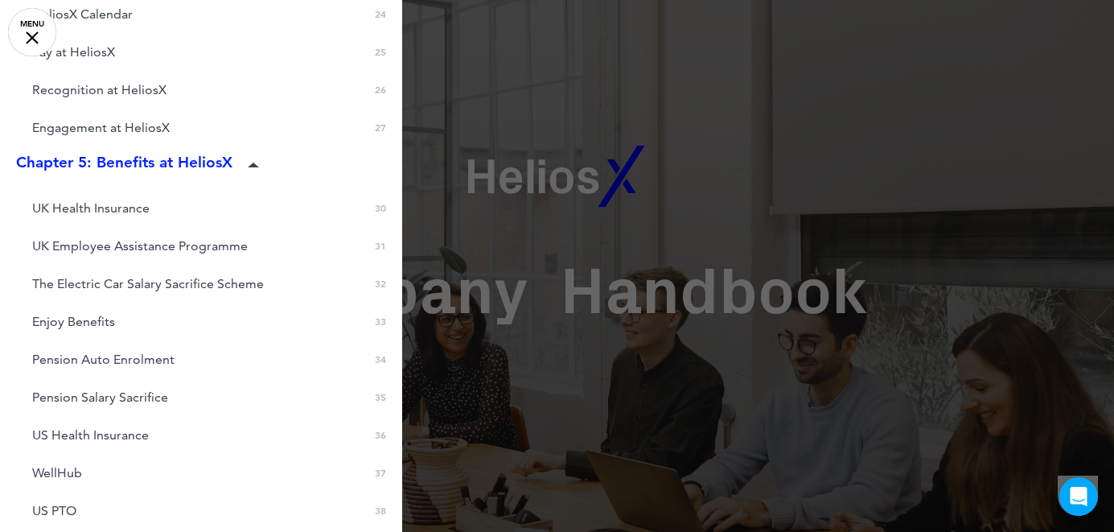
scroll to position [843, 0]
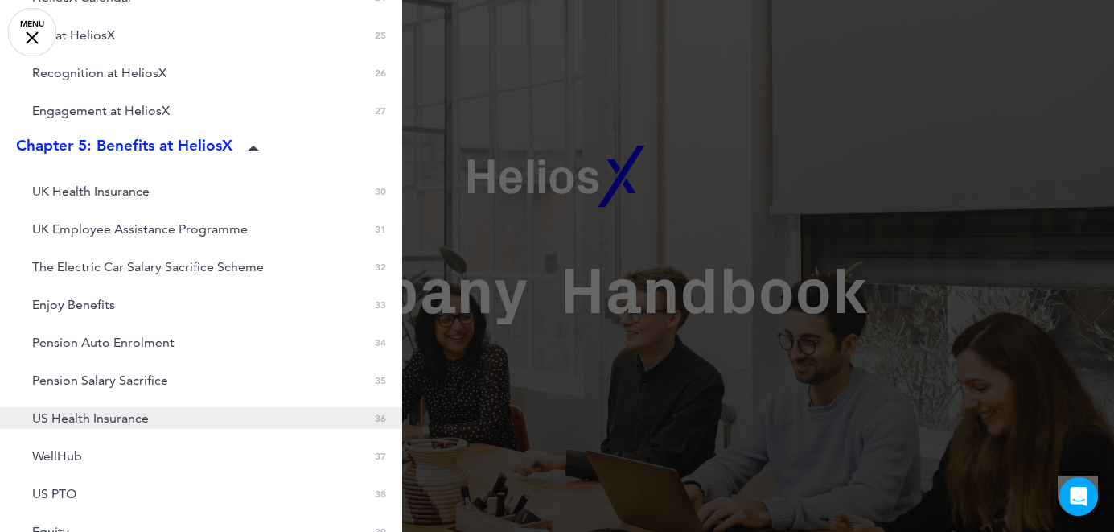
click at [110, 417] on span "US Health Insurance" at bounding box center [90, 418] width 117 height 14
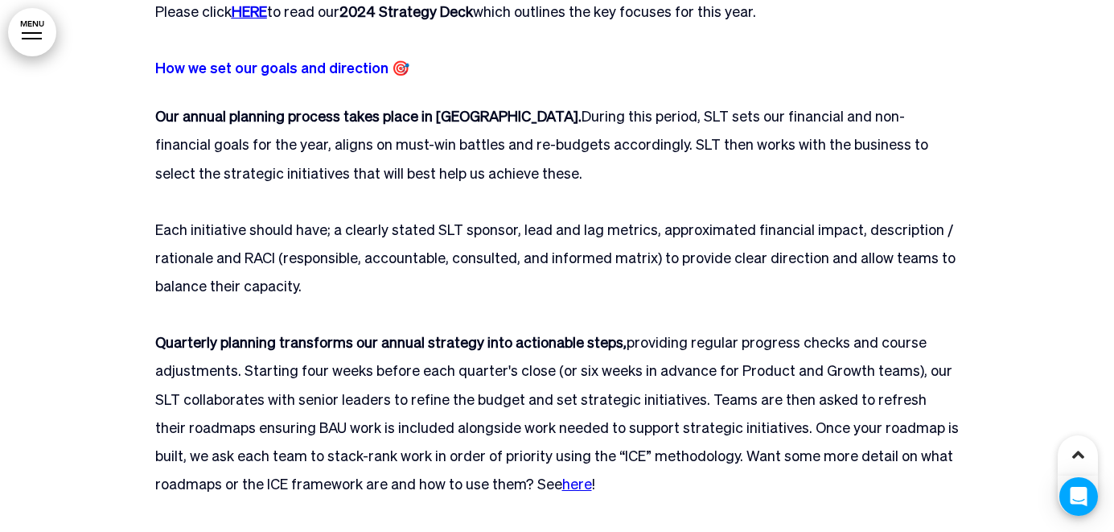
scroll to position [68820, 0]
